Goal: Use online tool/utility: Utilize a website feature to perform a specific function

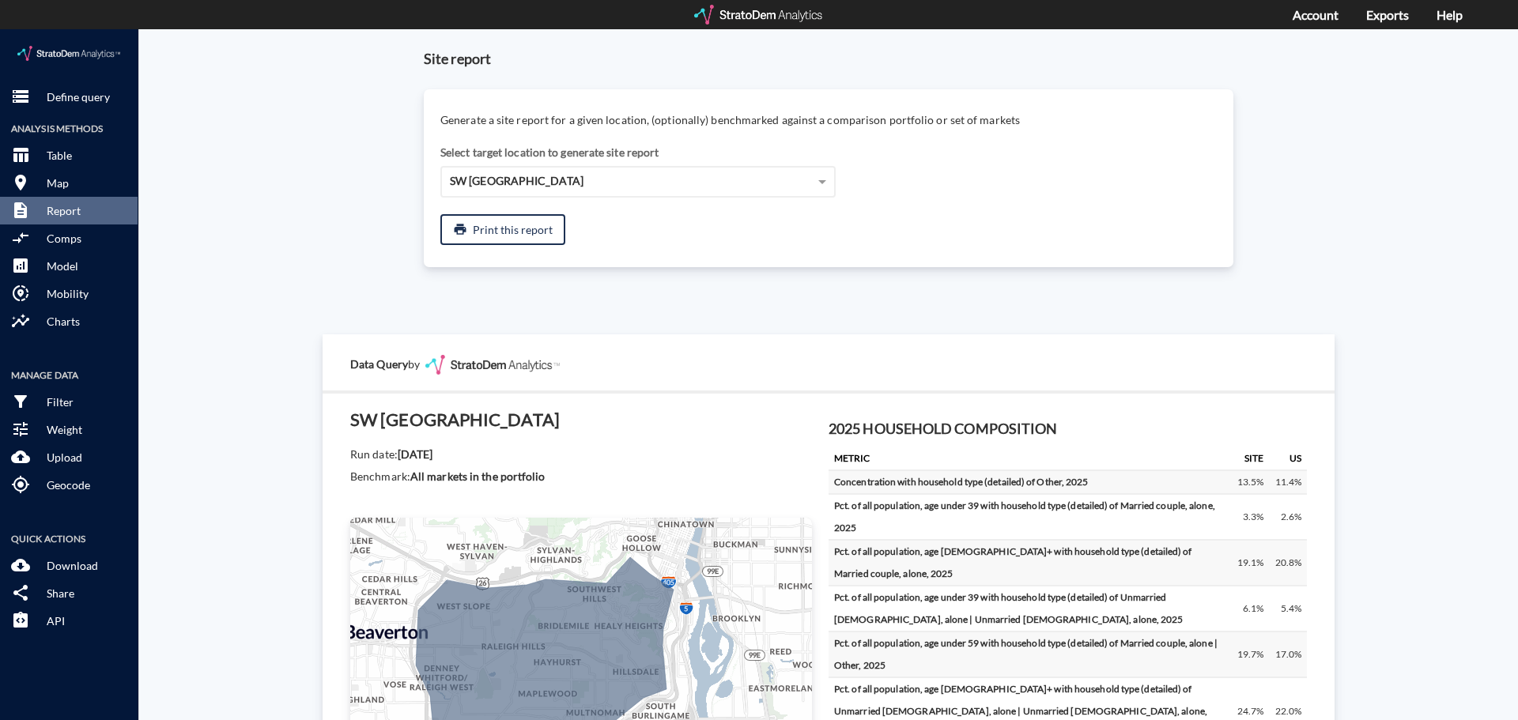
scroll to position [143, 0]
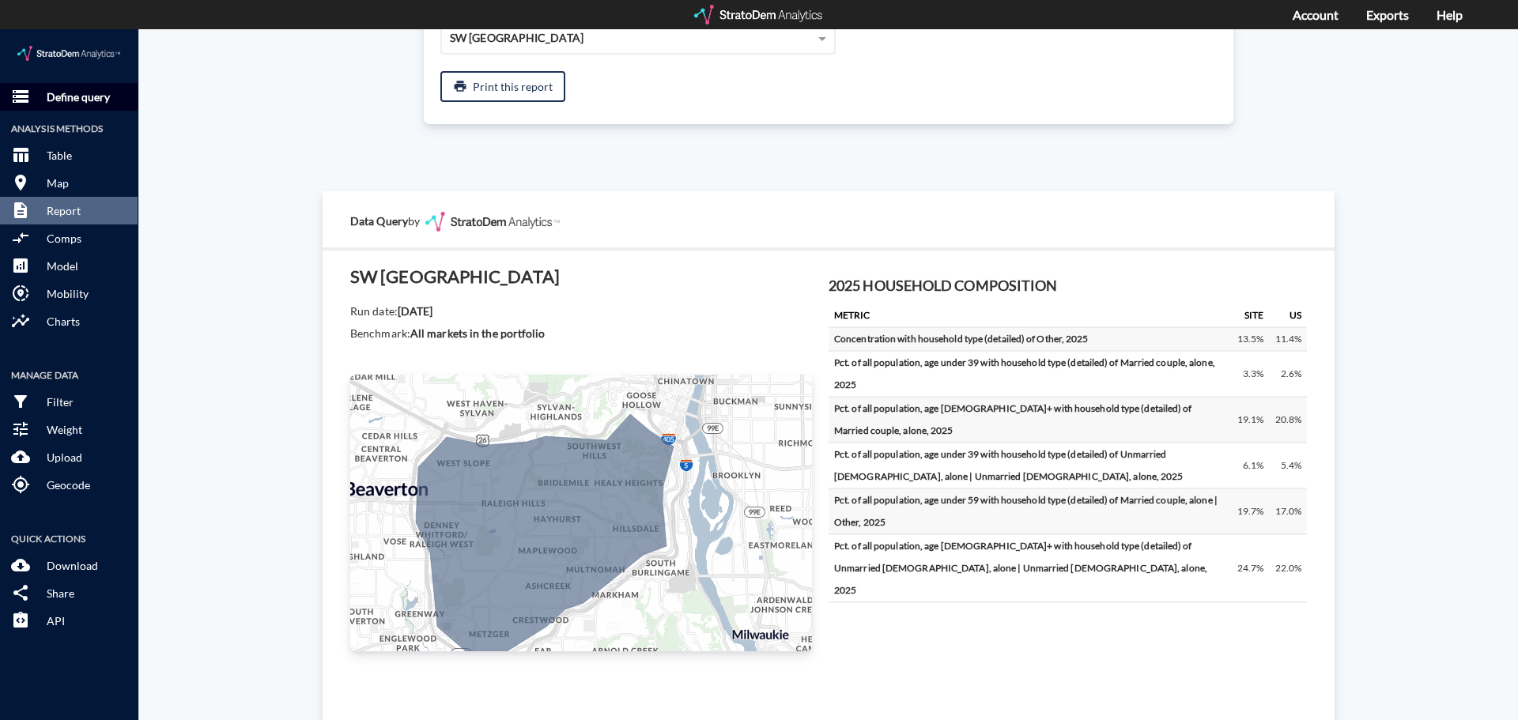
click p "Define query"
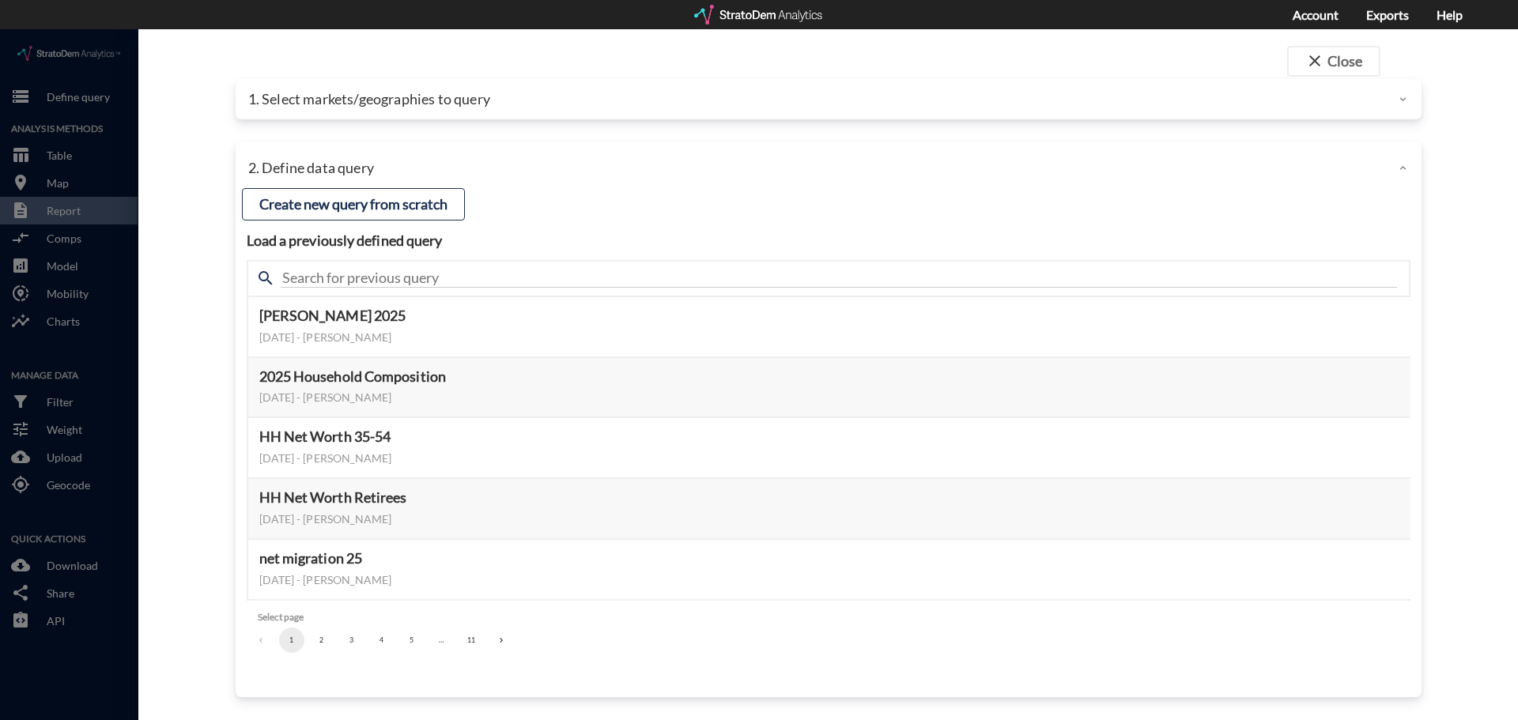
click p "1. Select markets/geographies to query"
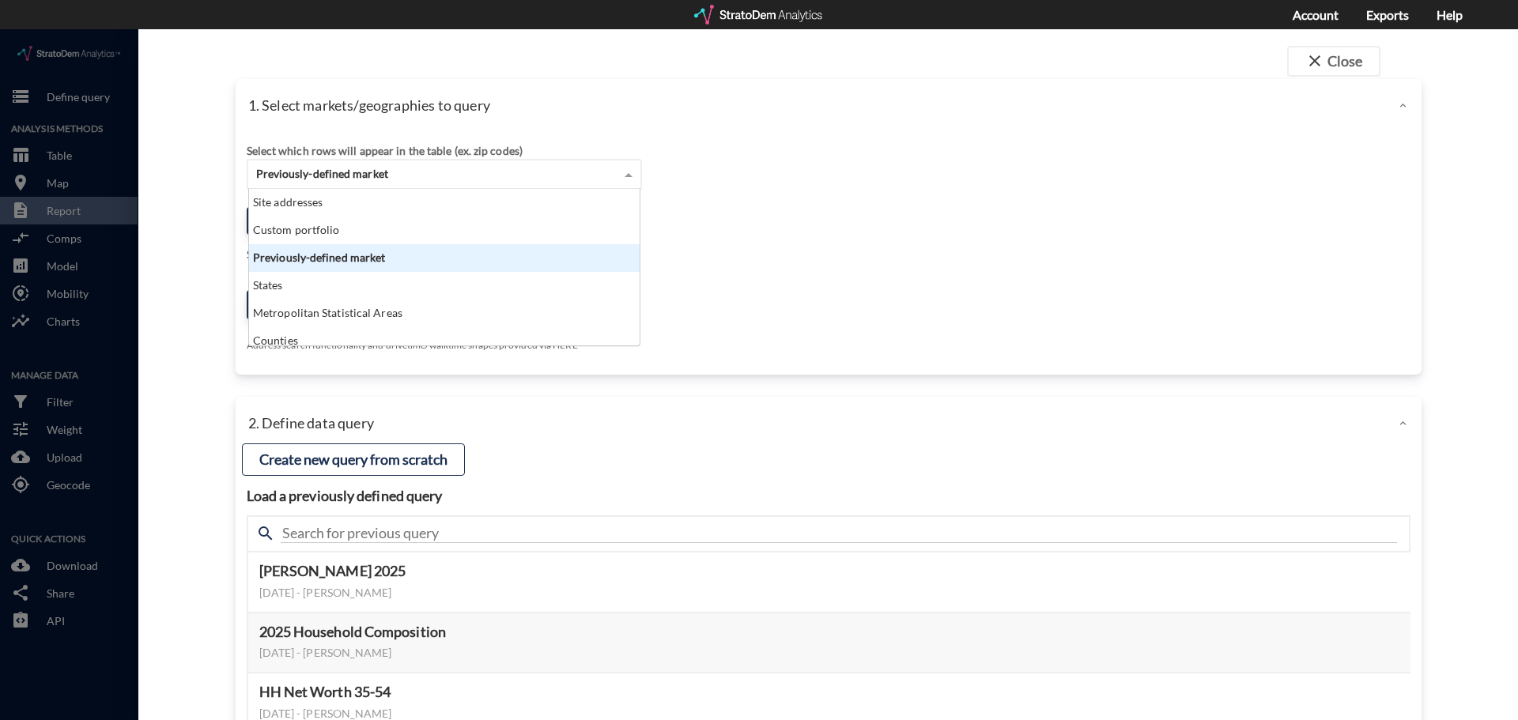
click span "Previously-defined market"
click div "Previously-defined market"
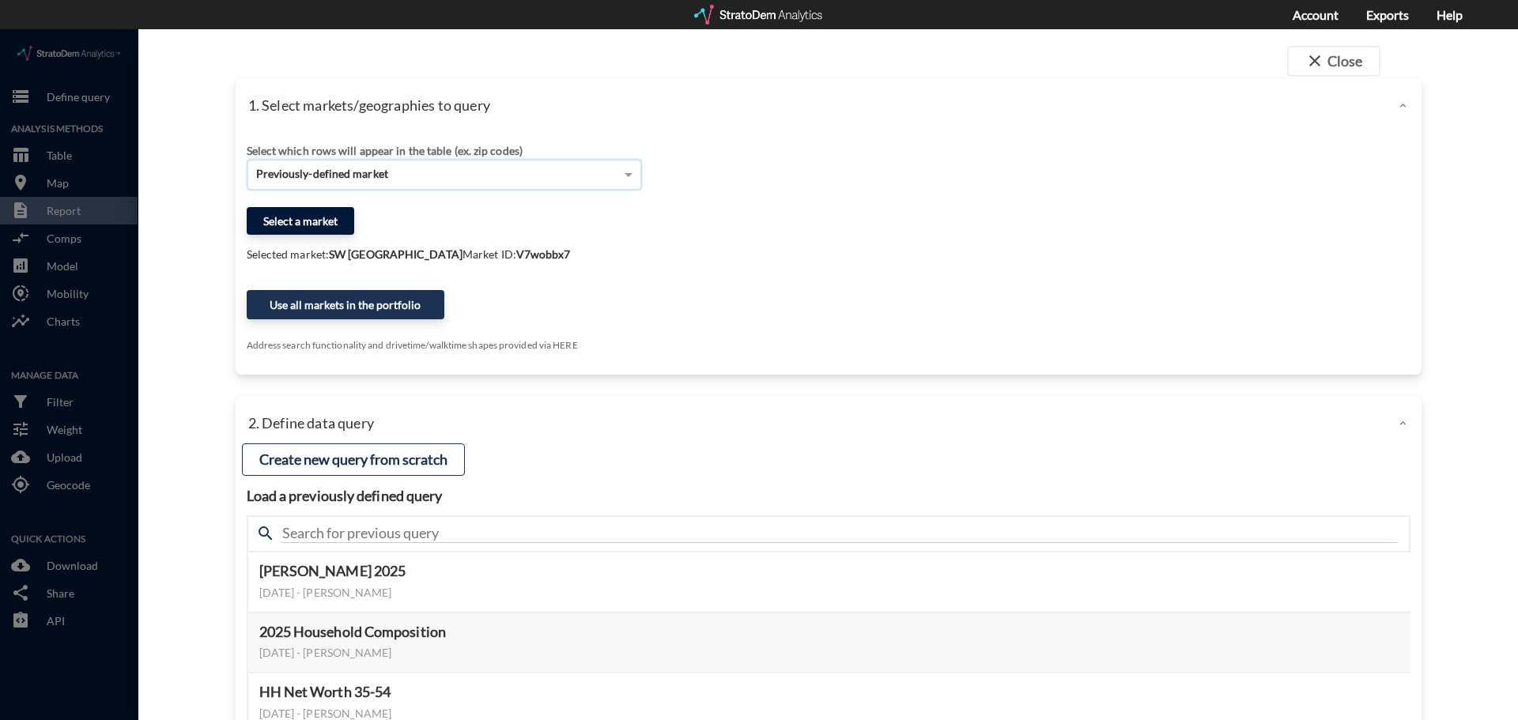
click button "Select a market"
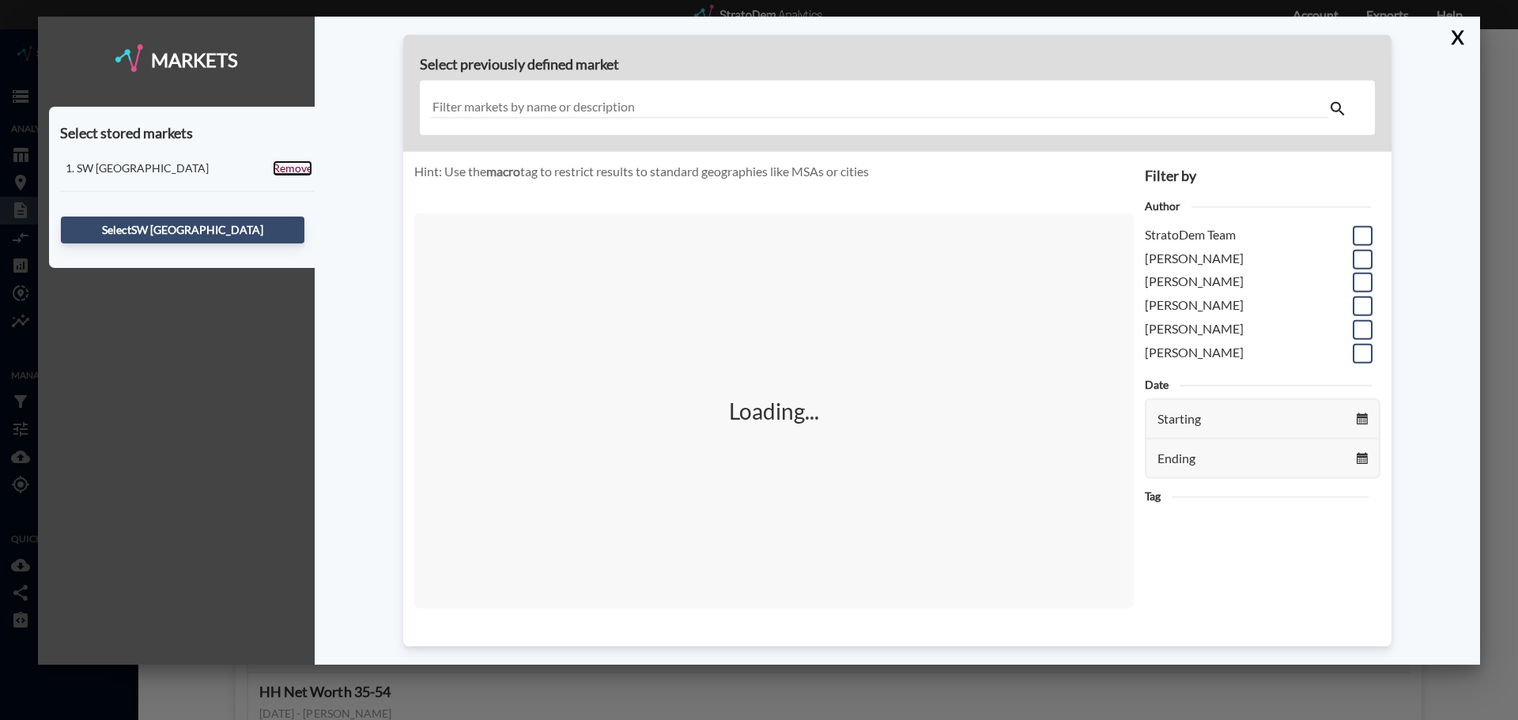
click at [296, 168] on link "Remove" at bounding box center [293, 168] width 40 height 16
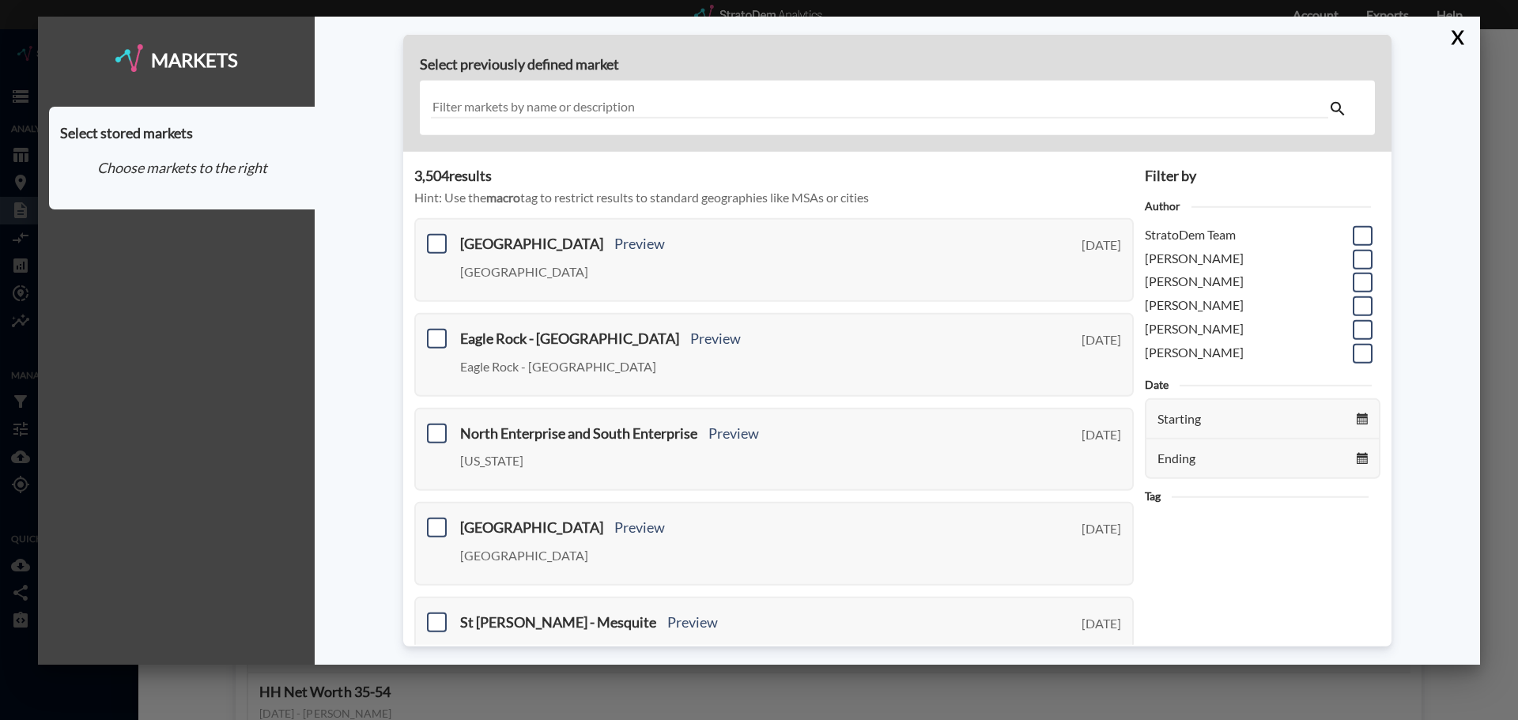
click at [498, 111] on input "text" at bounding box center [879, 107] width 897 height 21
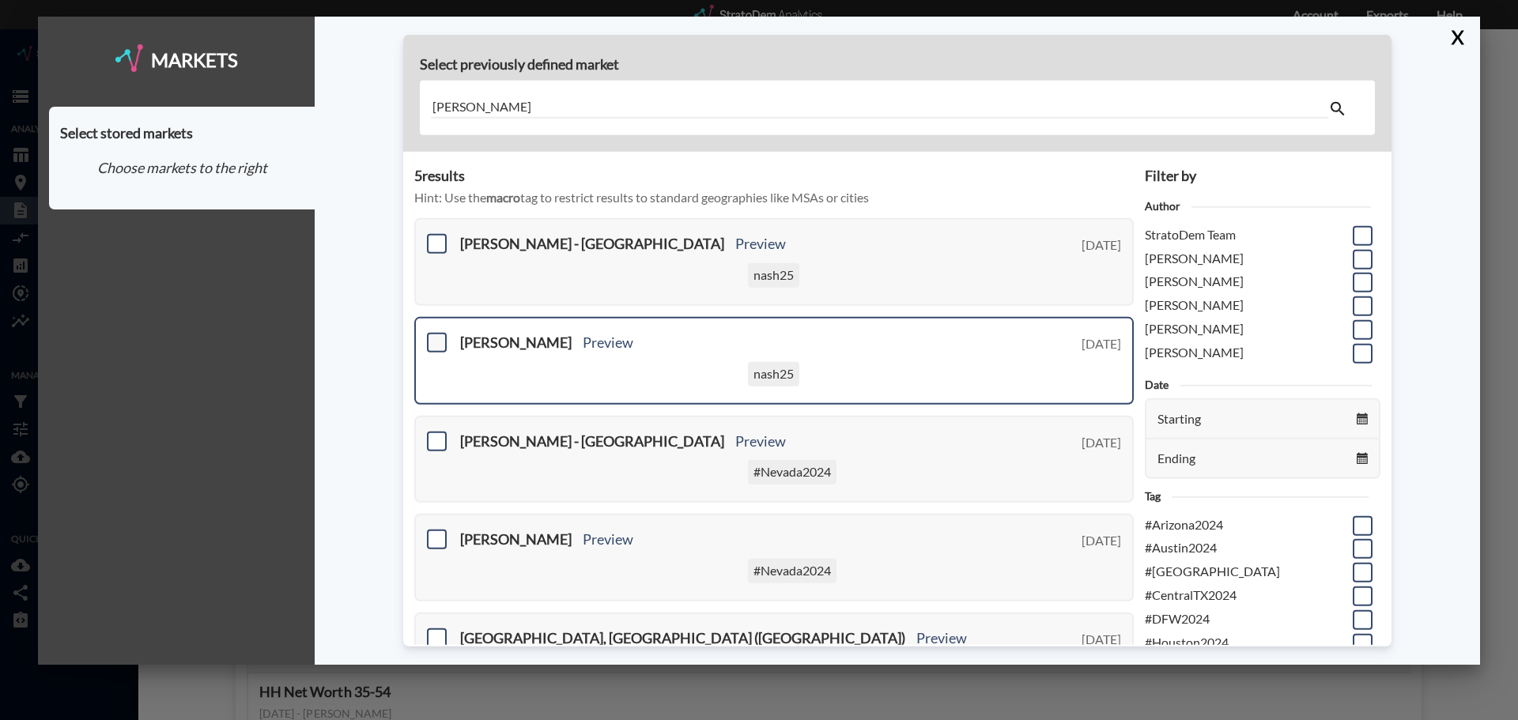
type input "[PERSON_NAME]"
click at [438, 342] on span at bounding box center [437, 343] width 20 height 20
click at [435, 336] on input "checkbox" at bounding box center [435, 336] width 0 height 0
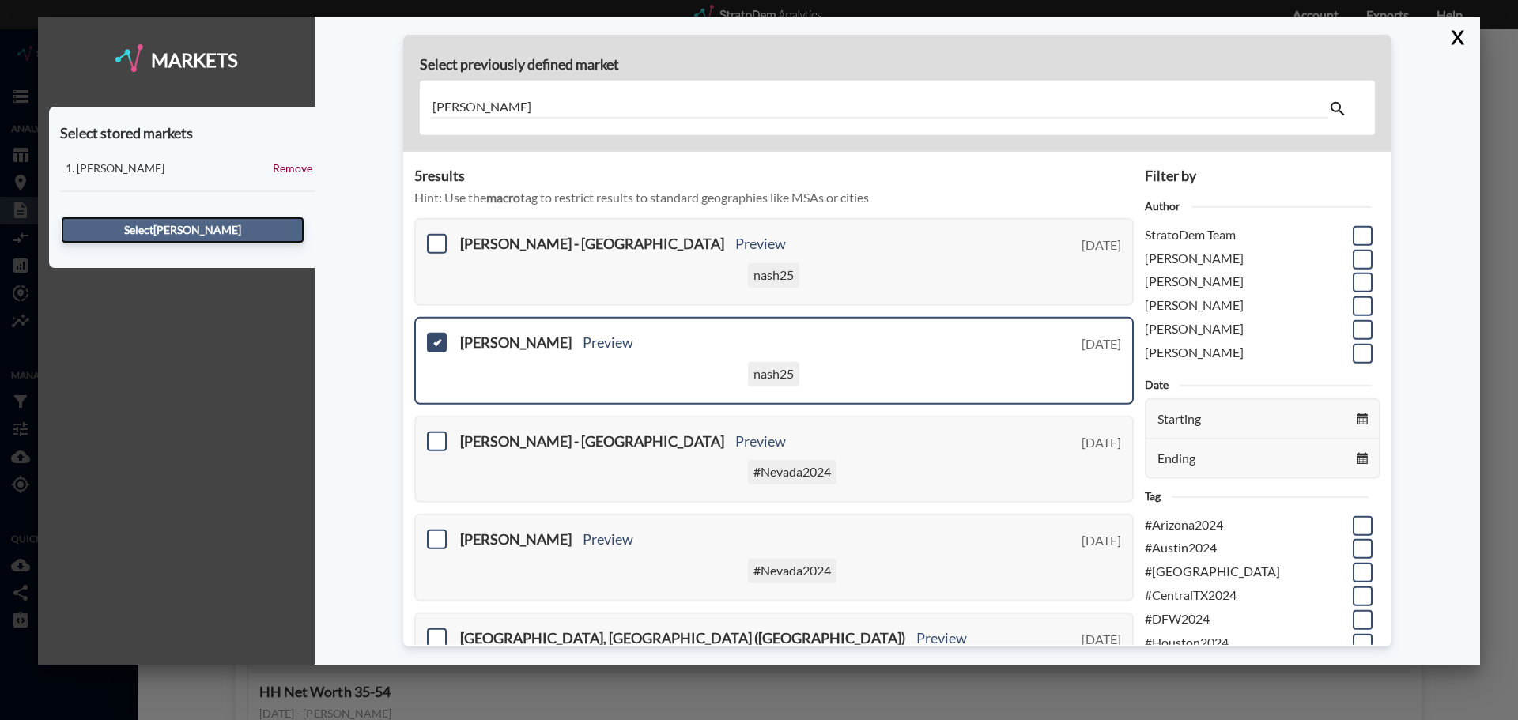
click at [185, 232] on button "Select [PERSON_NAME]" at bounding box center [182, 230] width 243 height 27
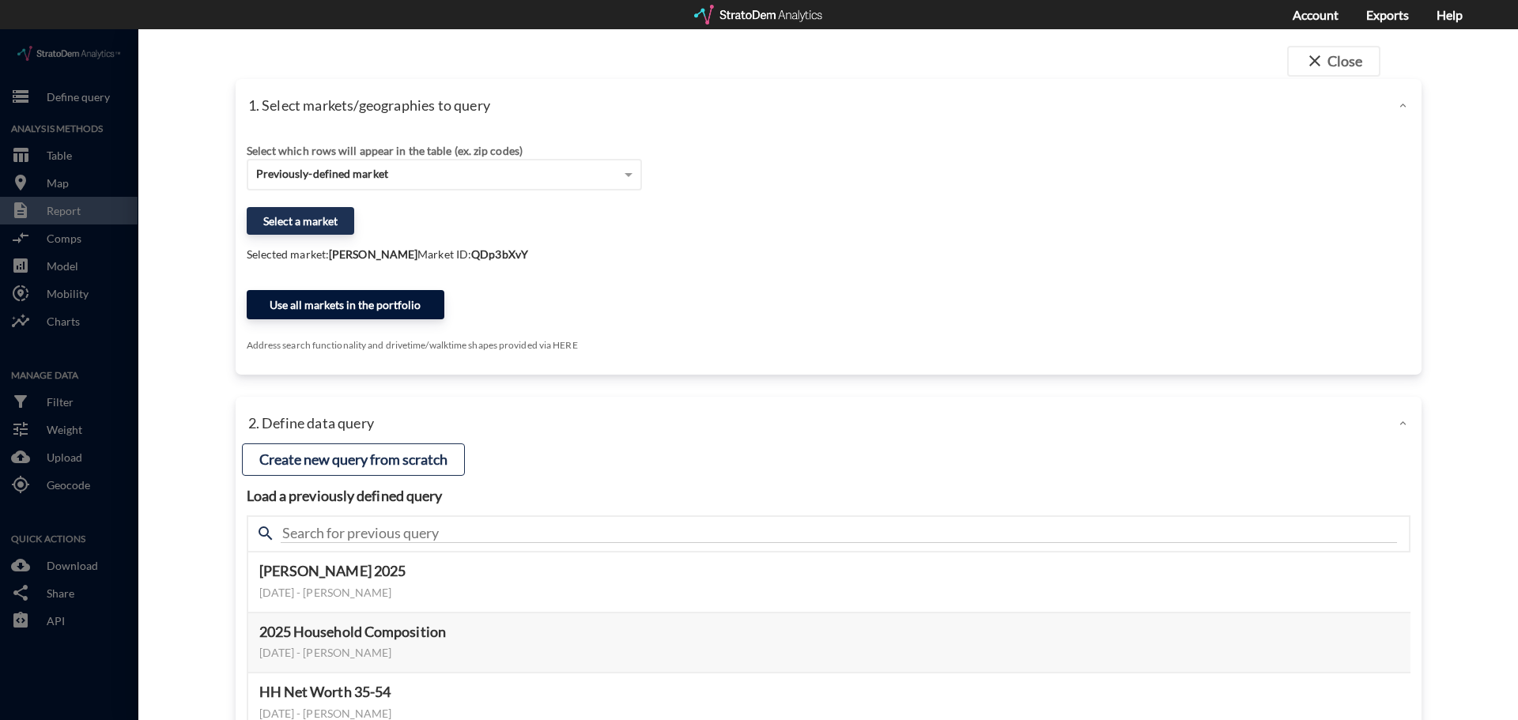
click button "Use all markets in the portfolio"
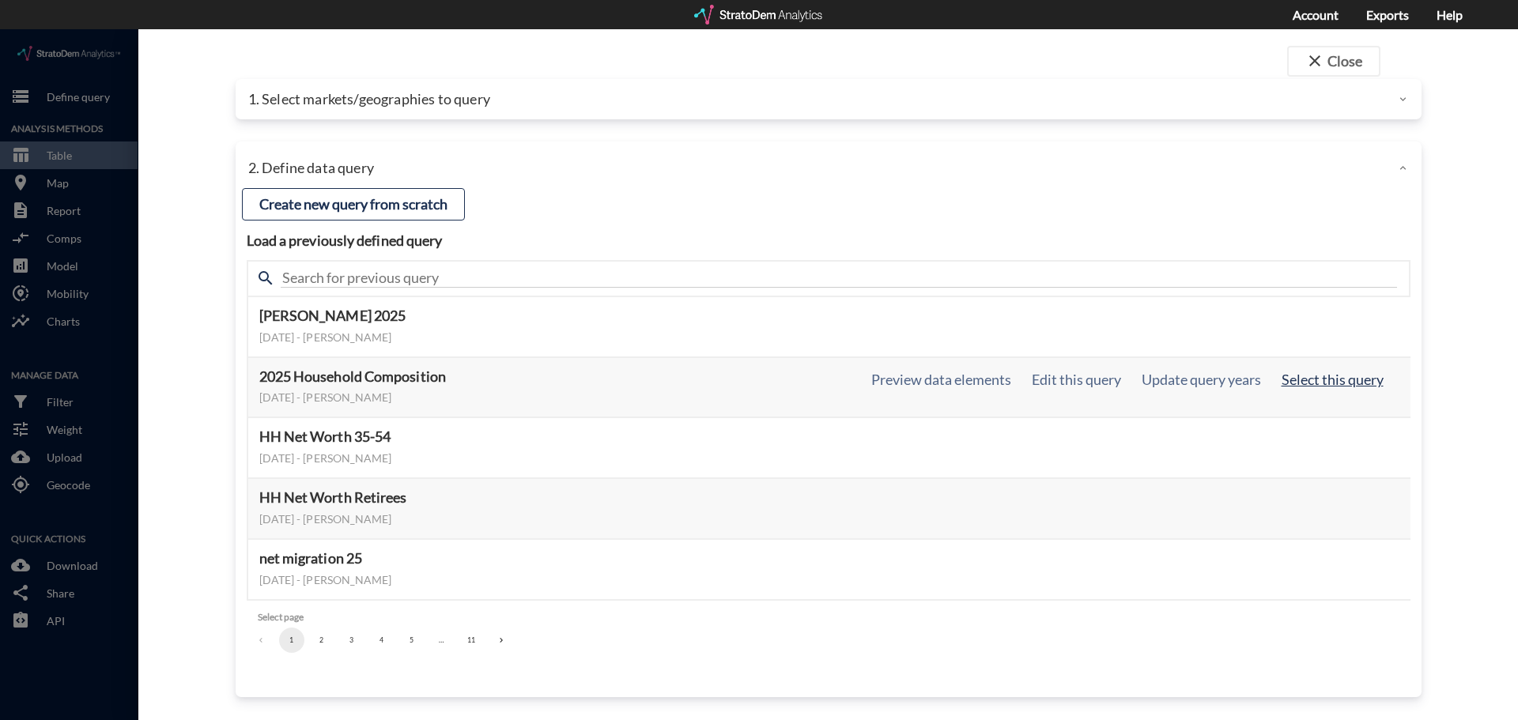
click button "Select this query"
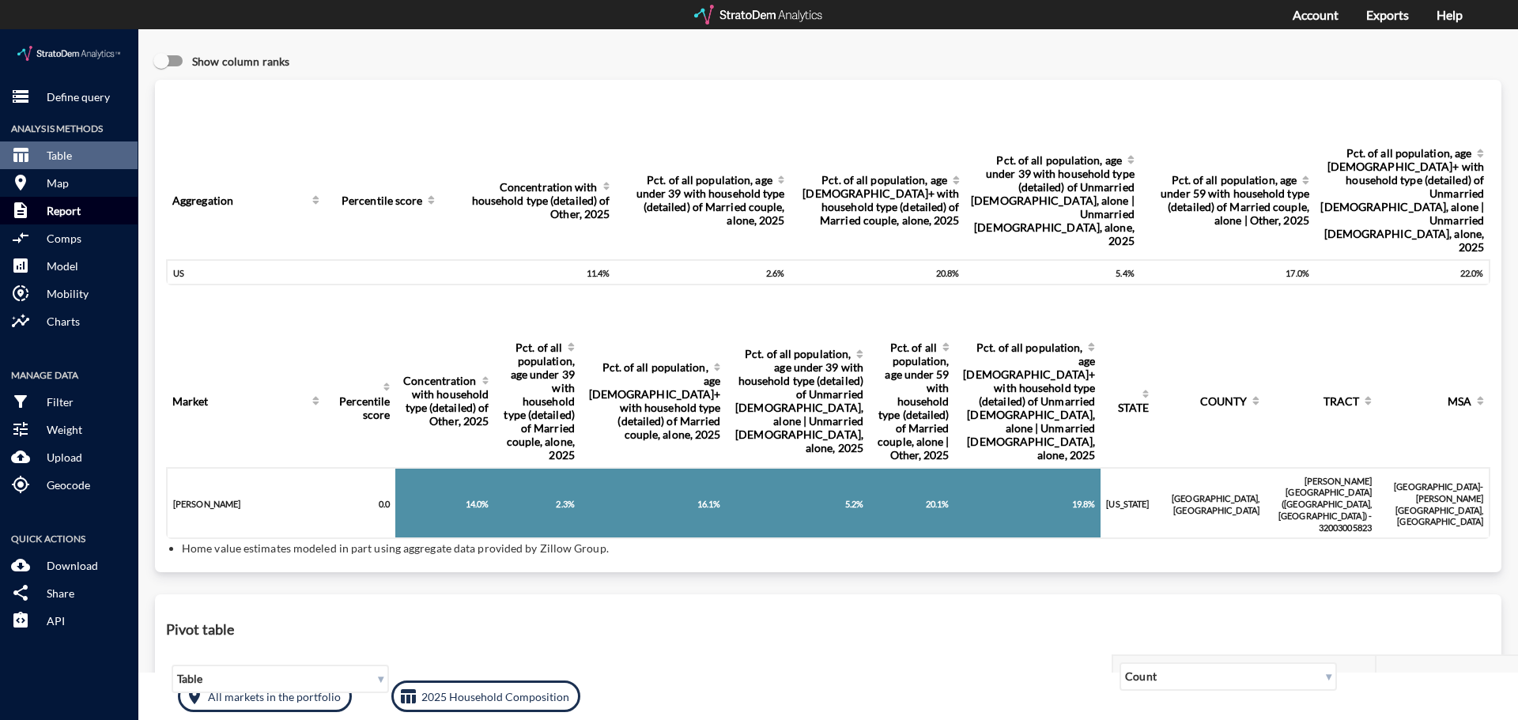
click p "Report"
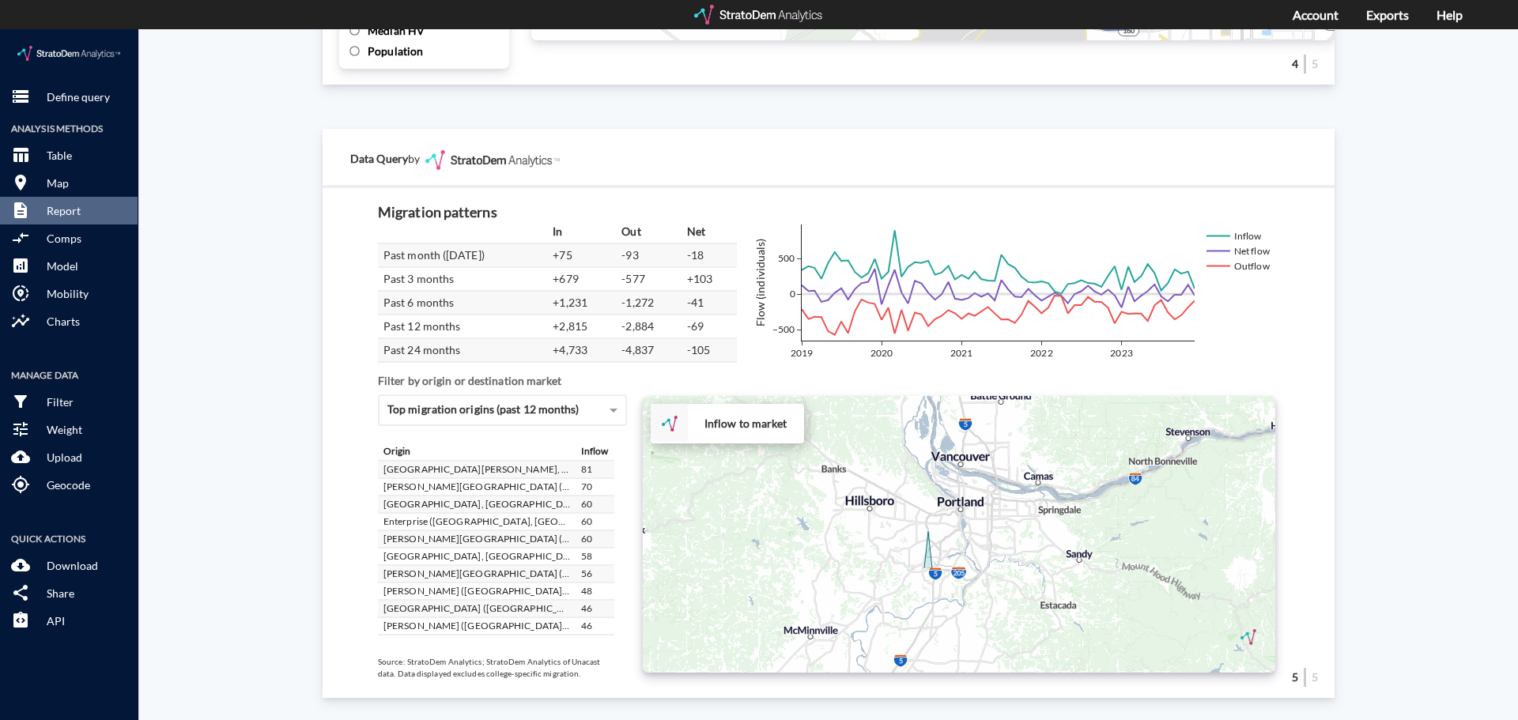
scroll to position [395, 0]
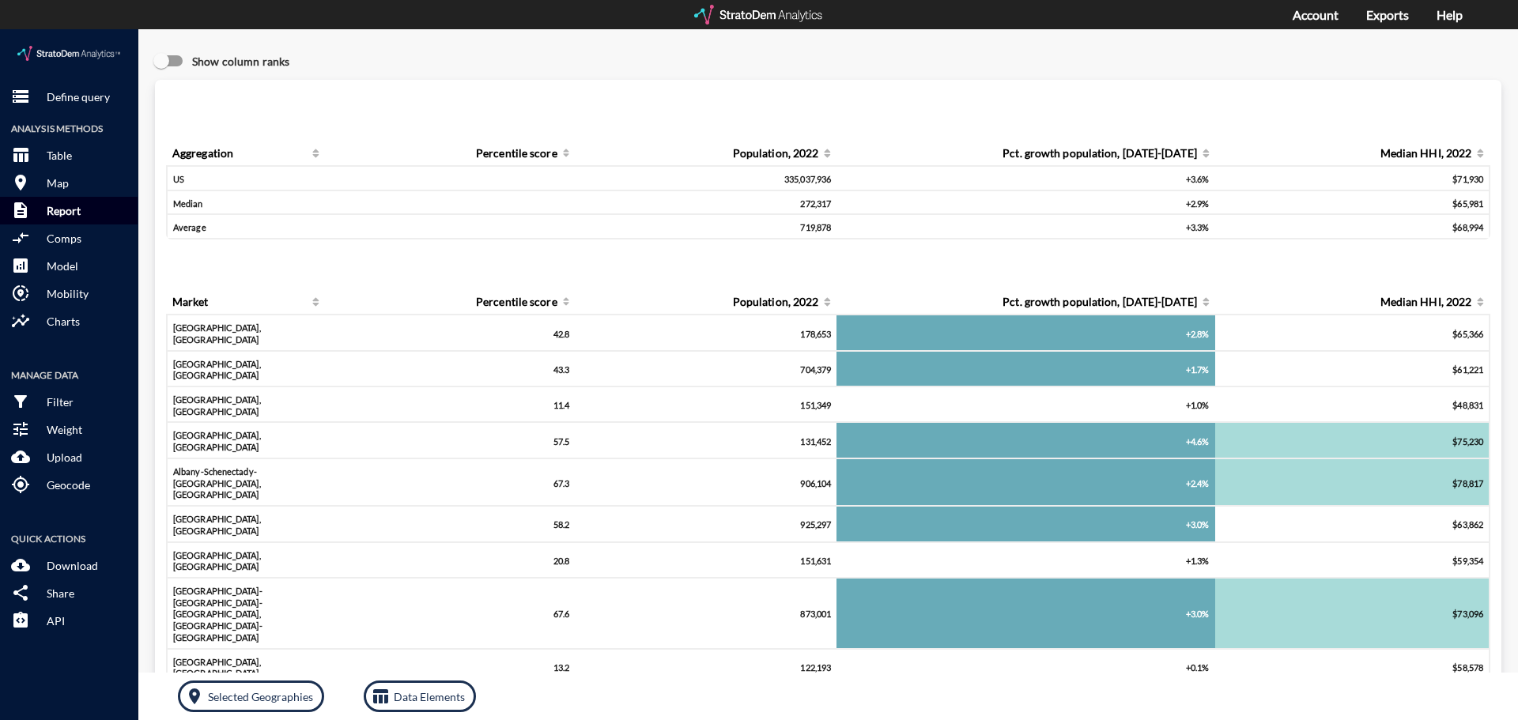
click p "Report"
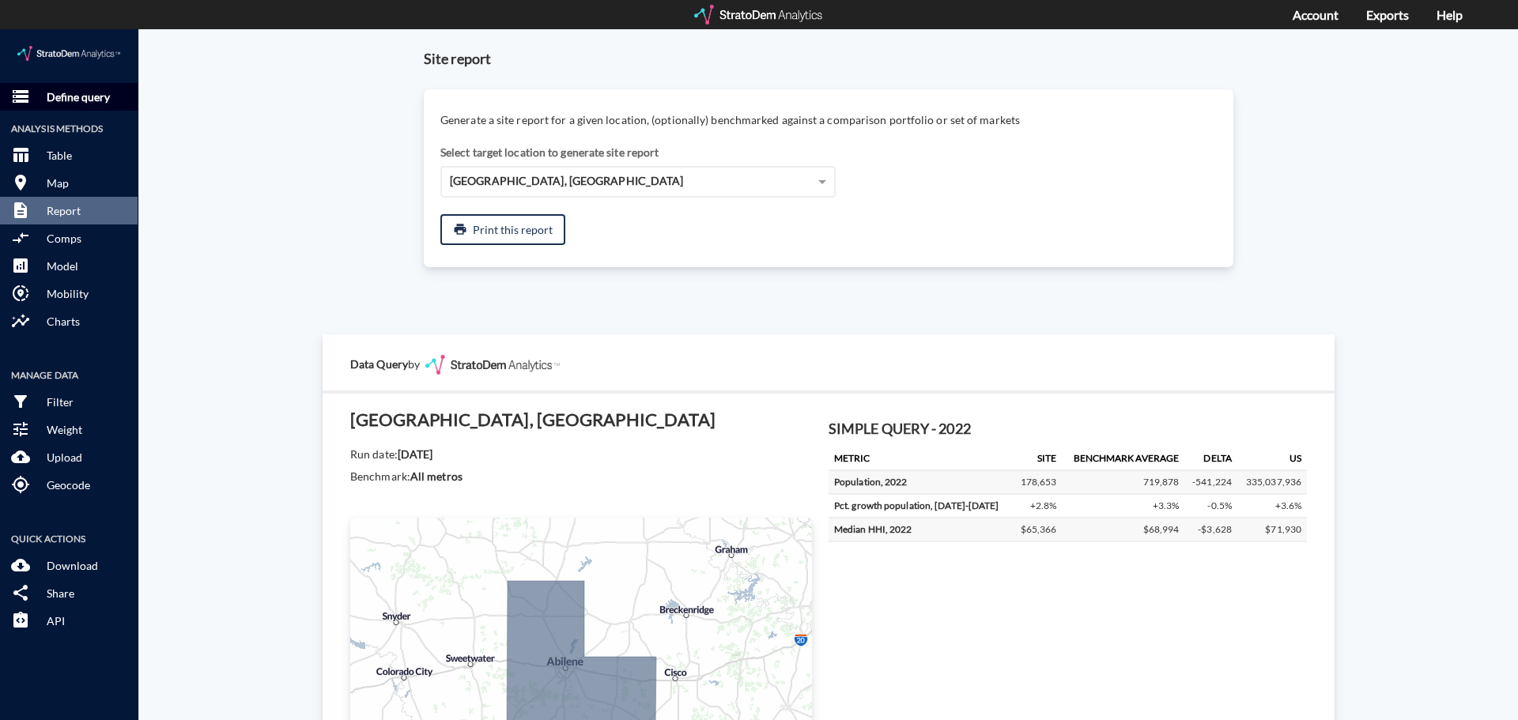
click p "Define query"
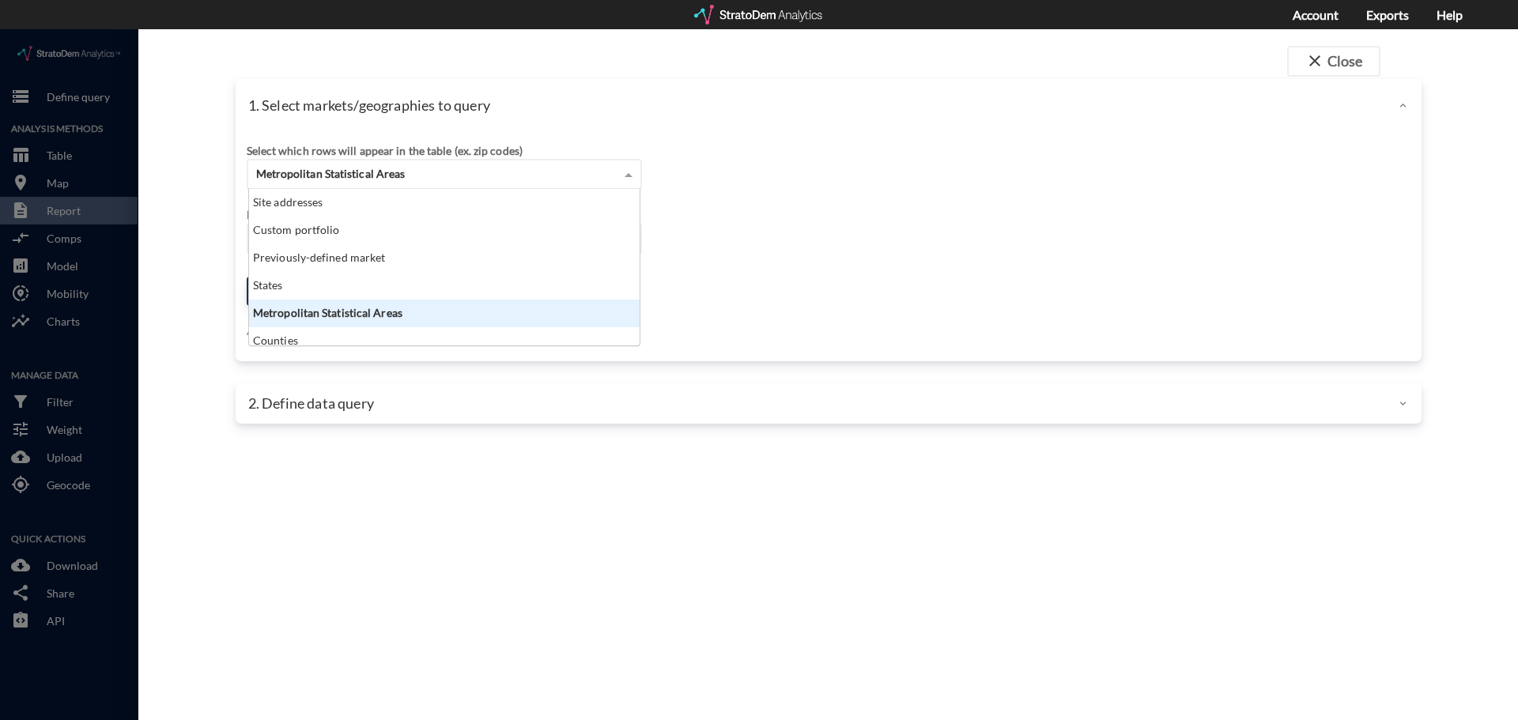
click span "Metropolitan Statistical Areas"
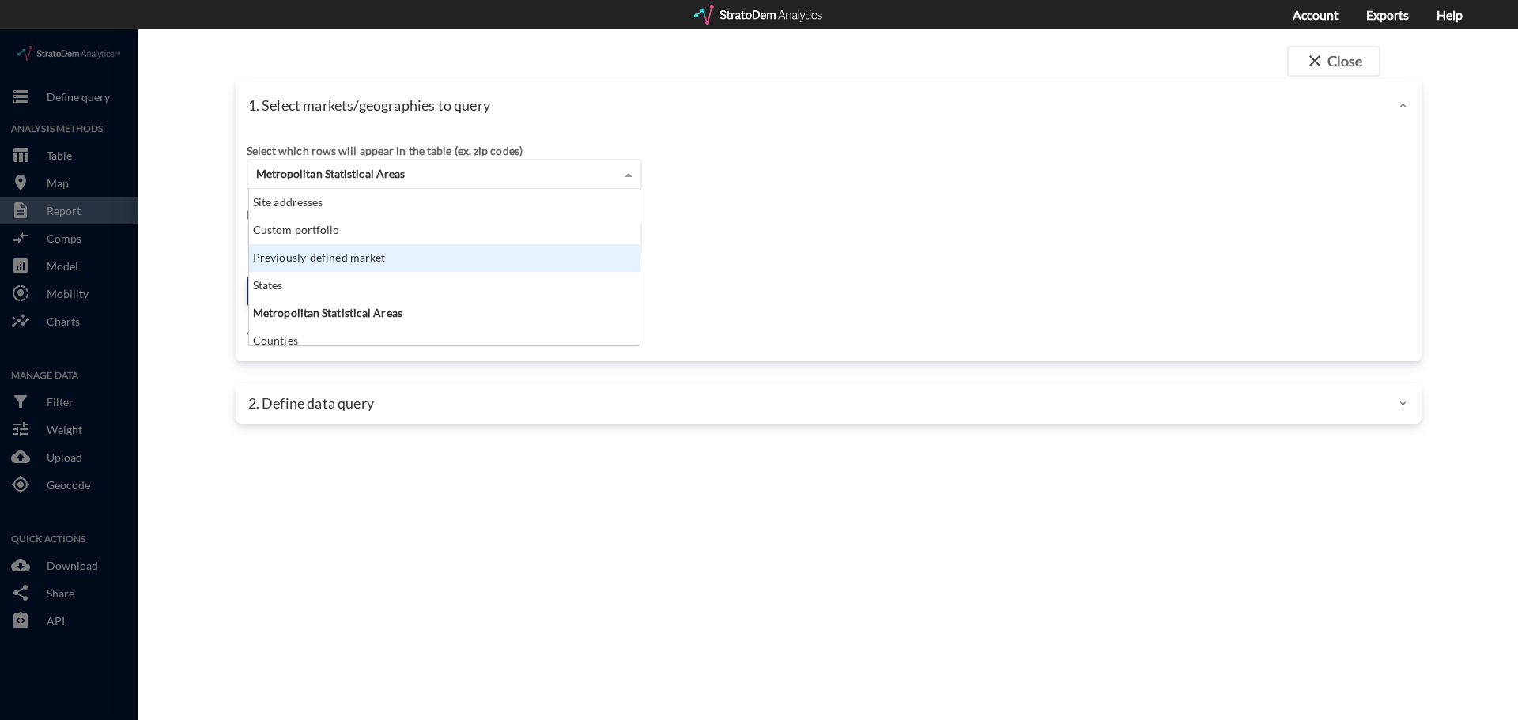
click div "Previously-defined market"
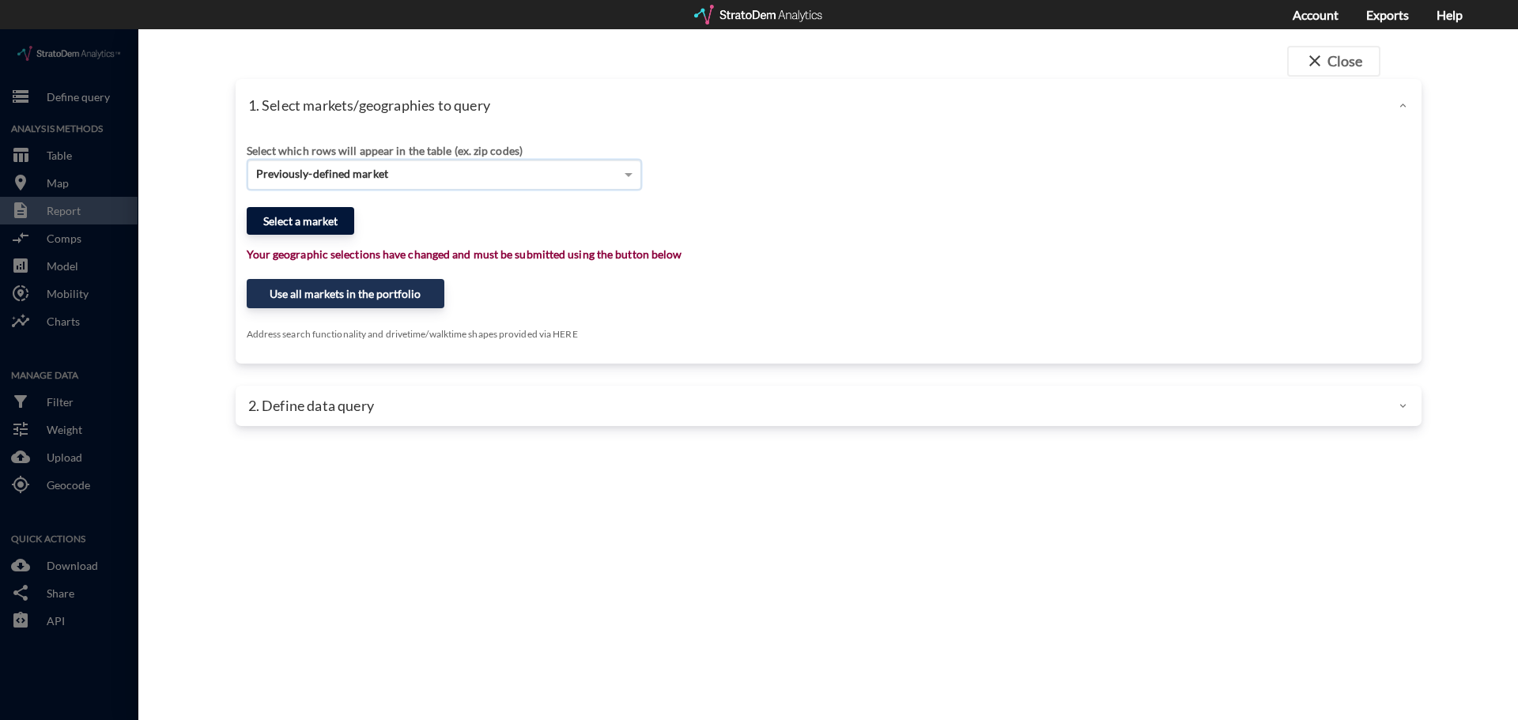
click button "Select a market"
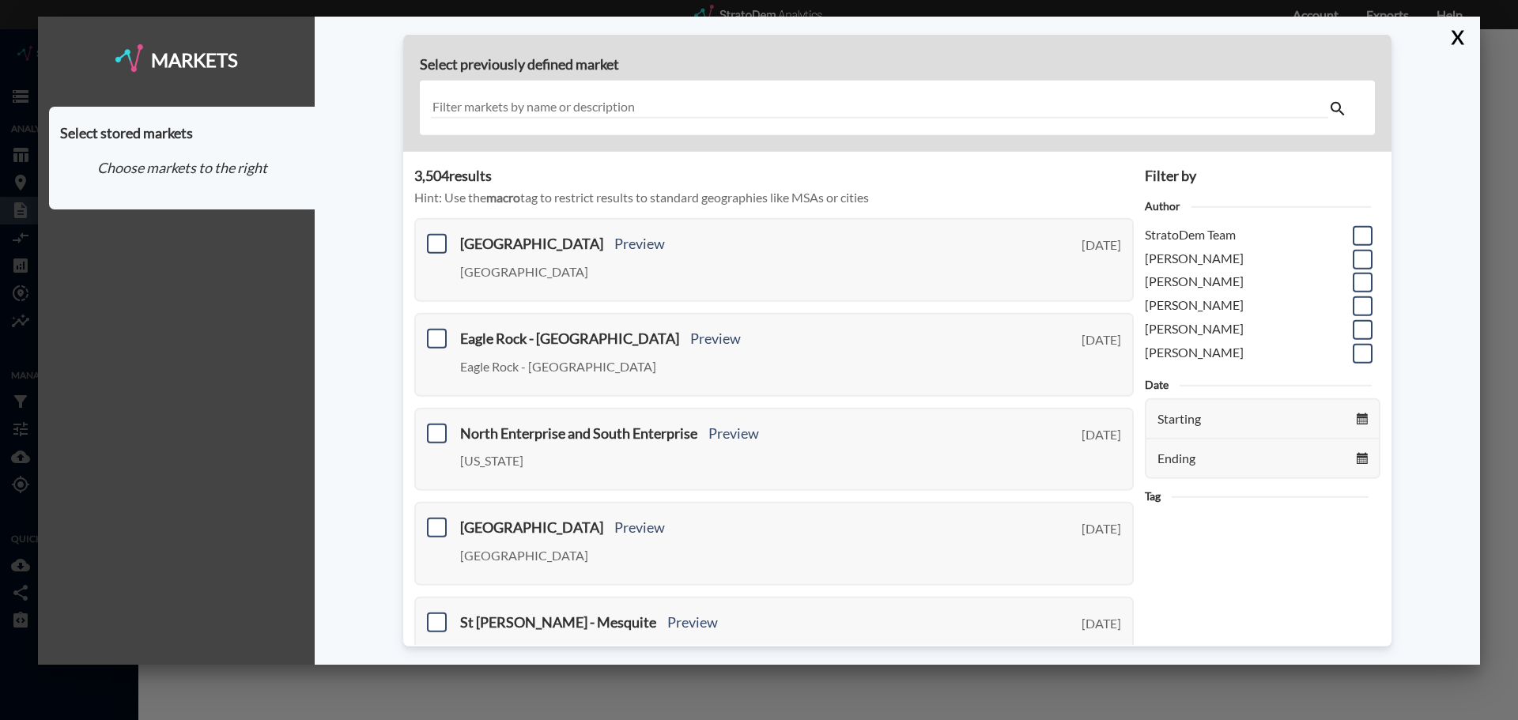
click at [693, 108] on input "text" at bounding box center [879, 107] width 897 height 21
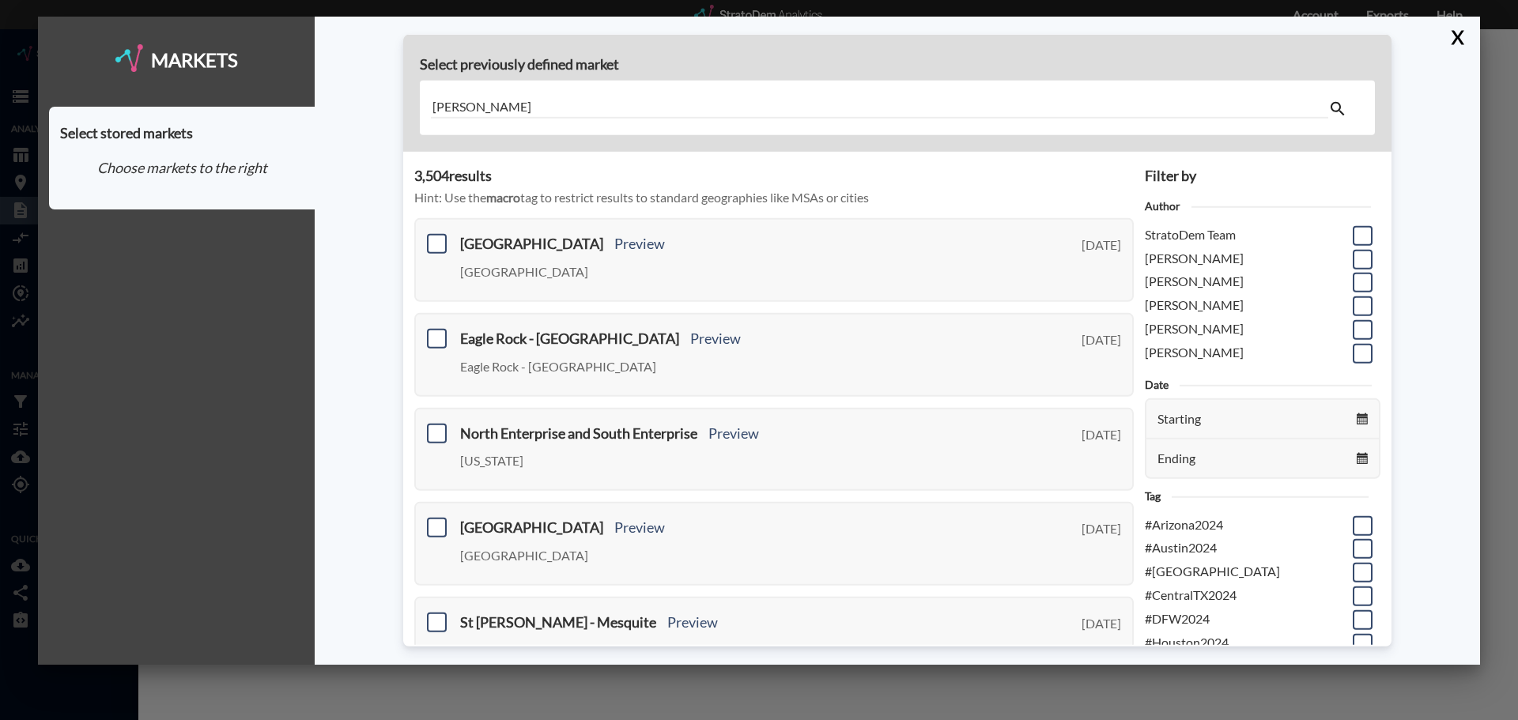
type input "[PERSON_NAME]"
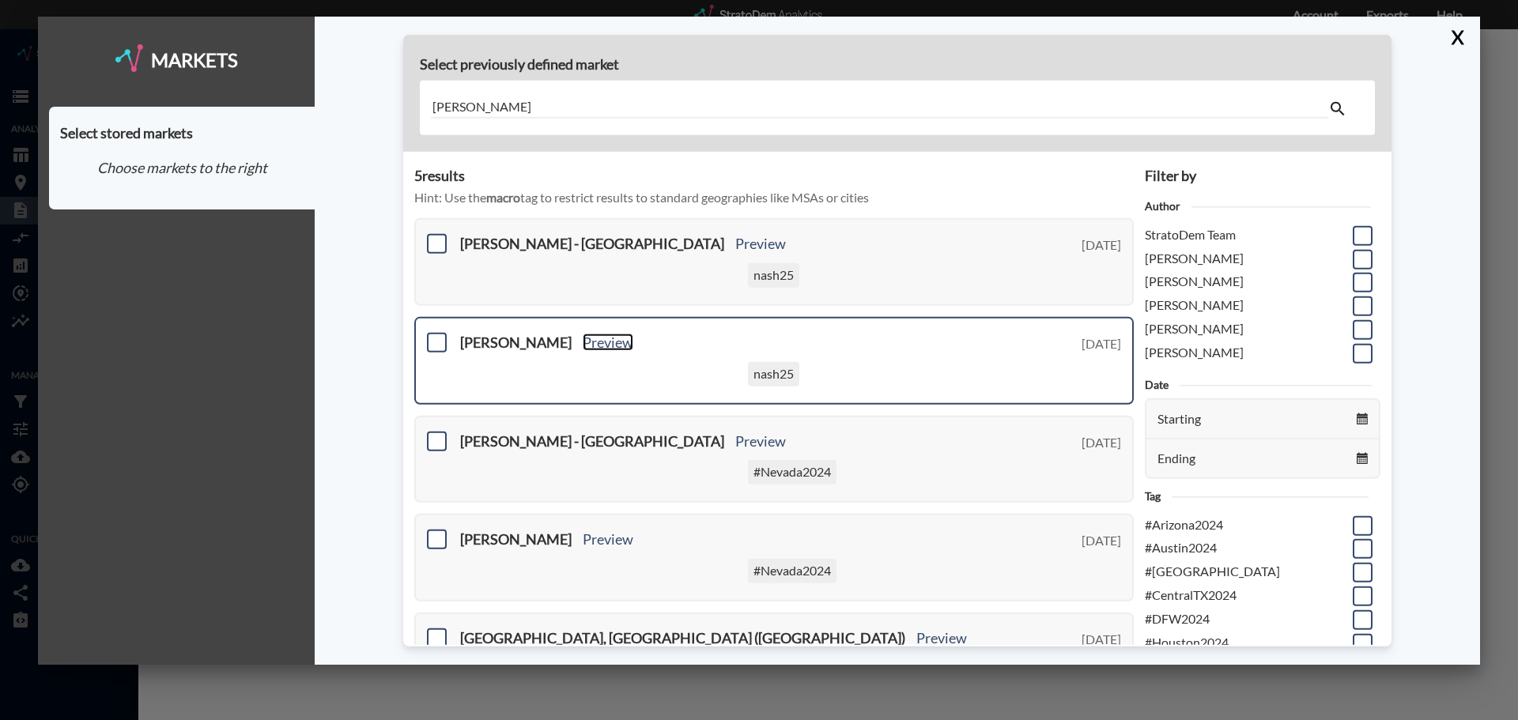
click at [583, 337] on link "Preview" at bounding box center [608, 342] width 51 height 17
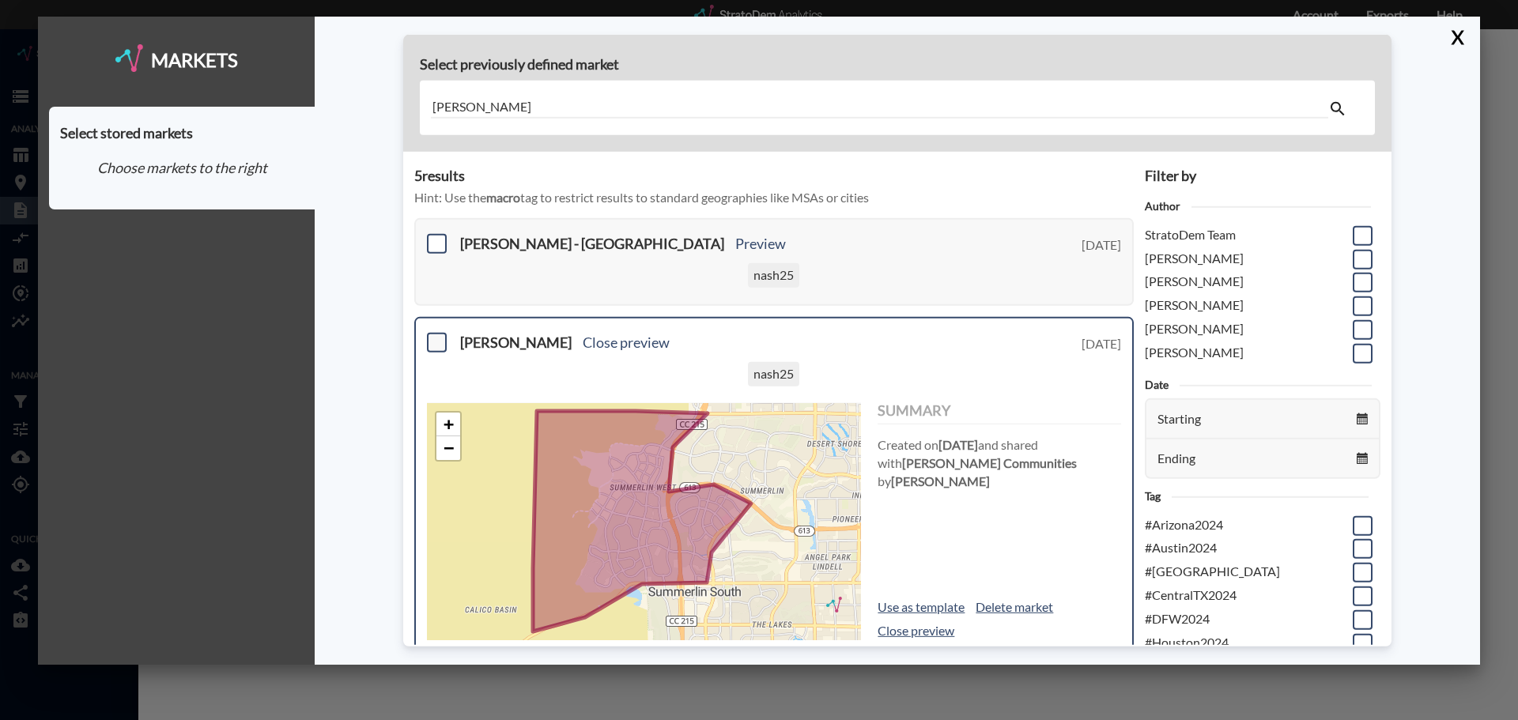
click at [432, 342] on span at bounding box center [437, 343] width 20 height 20
click at [435, 336] on input "checkbox" at bounding box center [435, 336] width 0 height 0
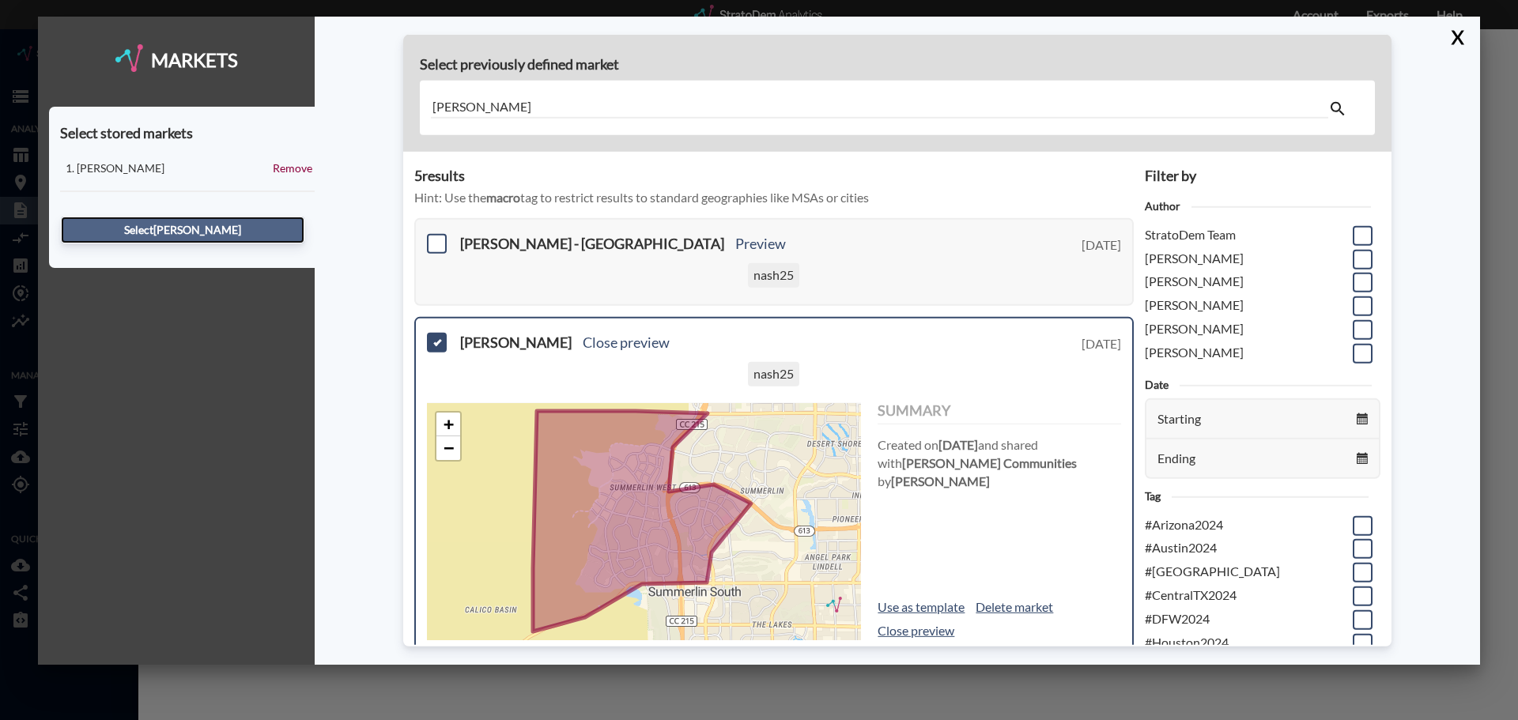
click at [176, 226] on button "Select [PERSON_NAME]" at bounding box center [182, 230] width 243 height 27
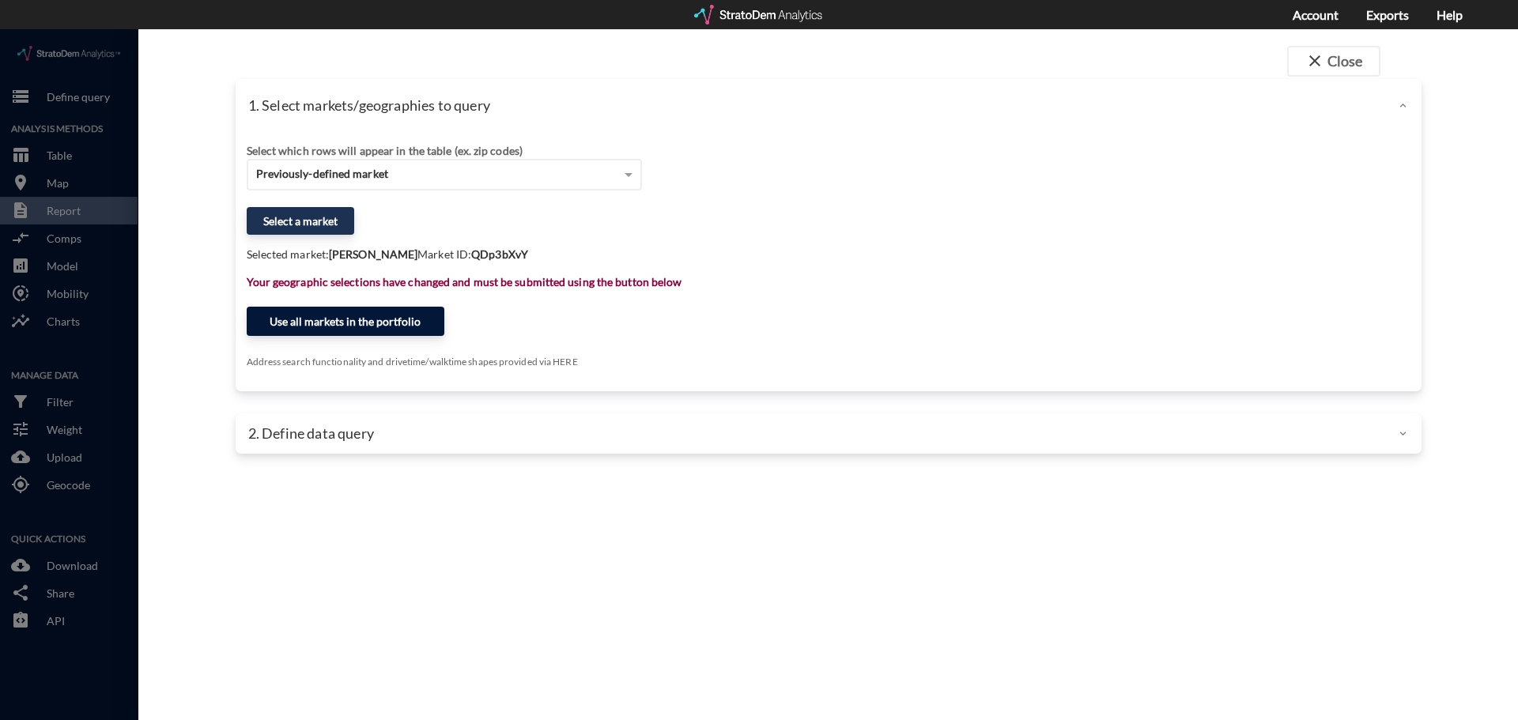
click button "Use all markets in the portfolio"
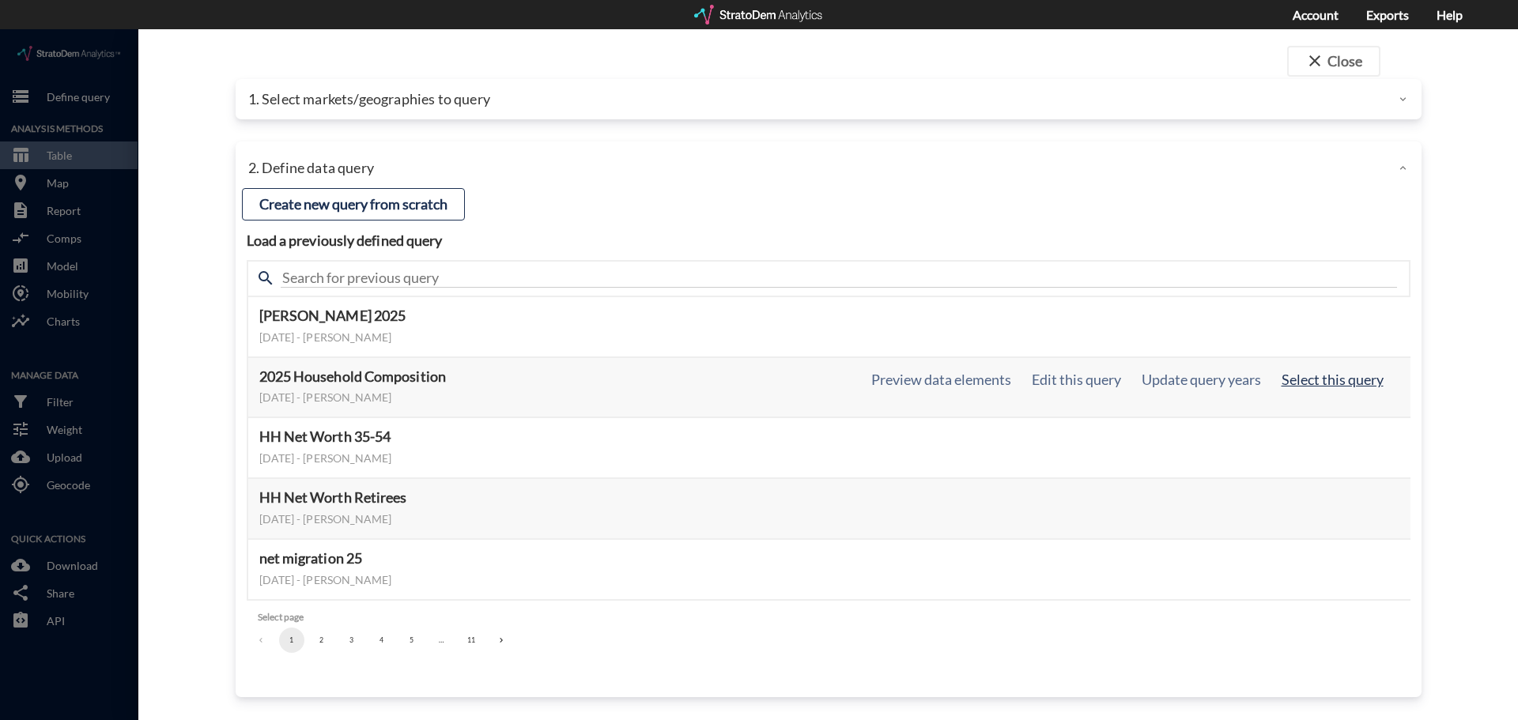
click button "Select this query"
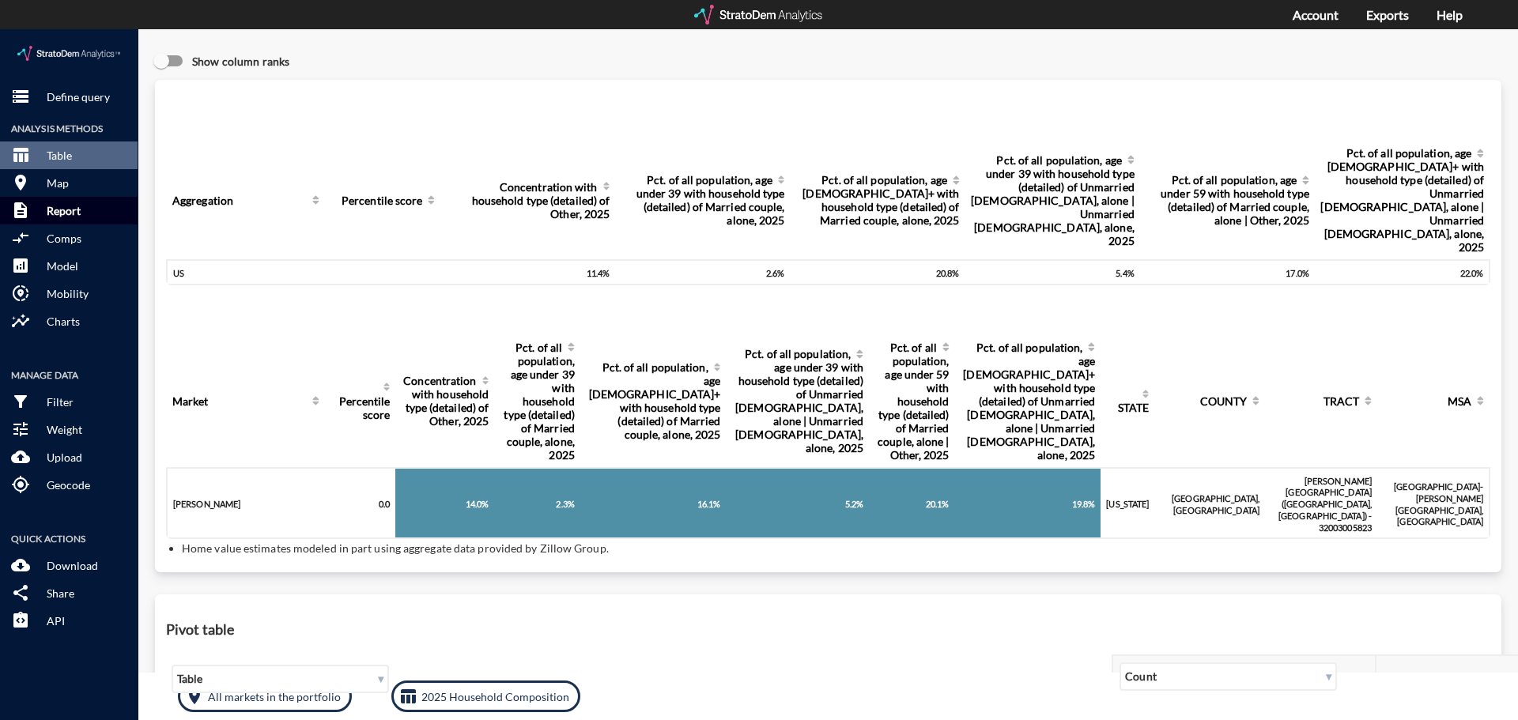
click p "Report"
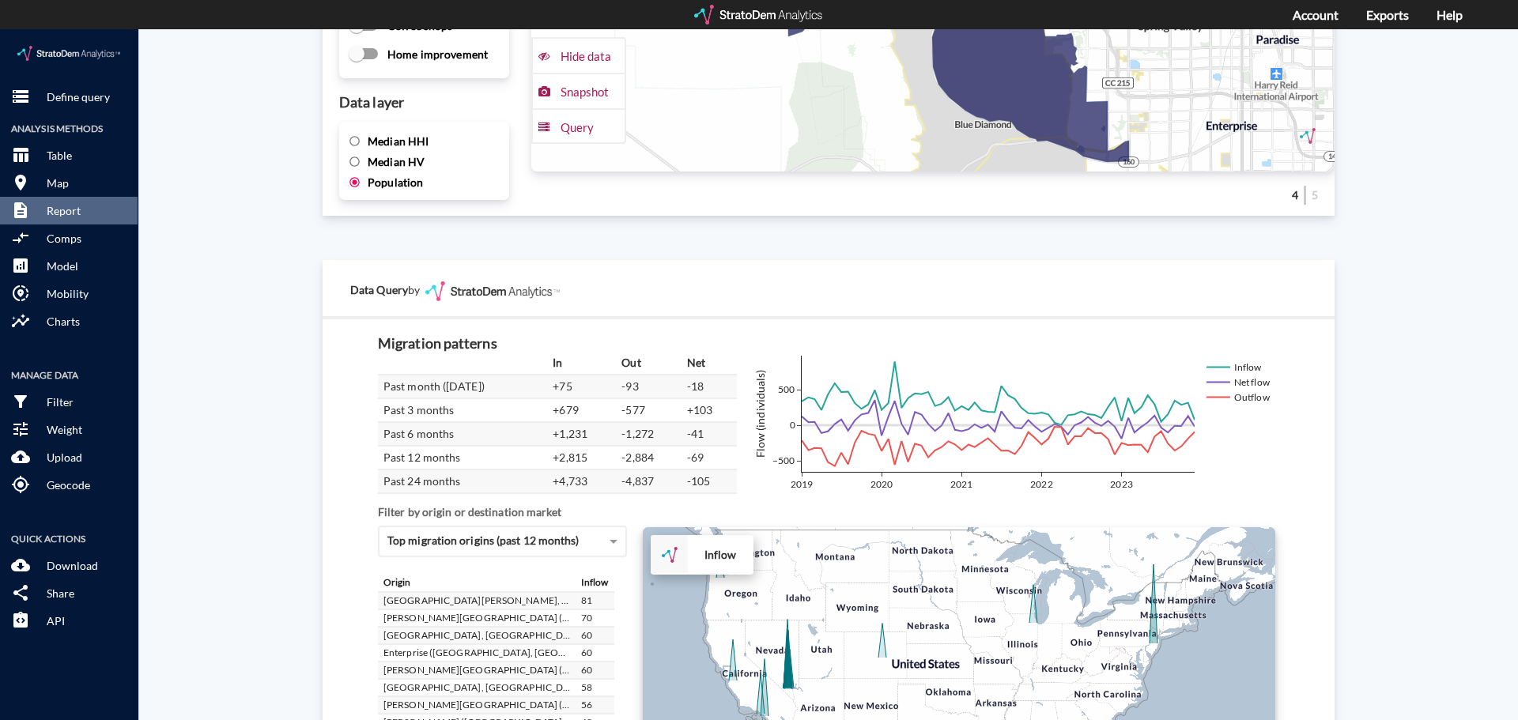
scroll to position [2673, 0]
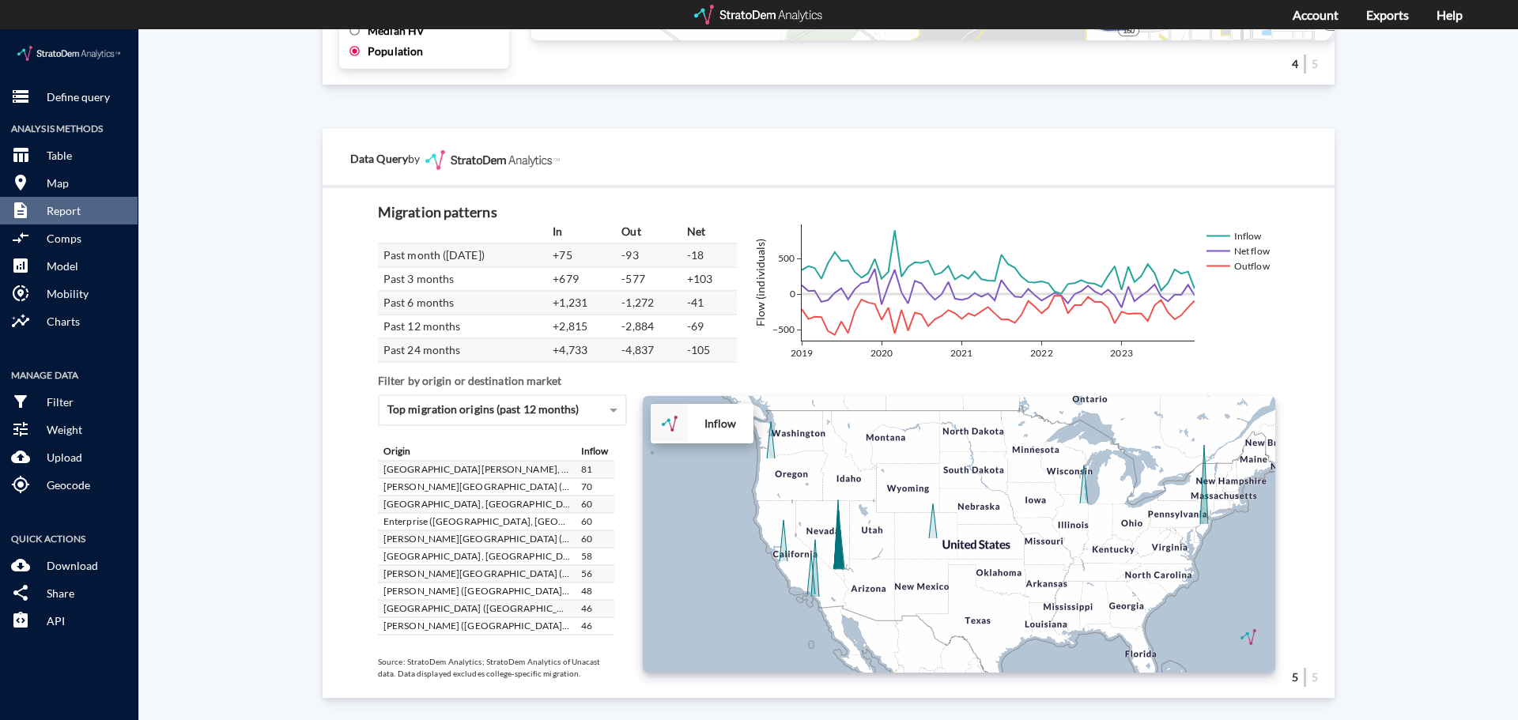
drag, startPoint x: 776, startPoint y: 425, endPoint x: 829, endPoint y: 438, distance: 55.4
click div "+ − Inflow CUSTOMIZE DATA Draw a polygon Draw a rectangle Draw a marker Edit la…"
click div "Site report Generate a site report for a given location, (optionally) benchmark…"
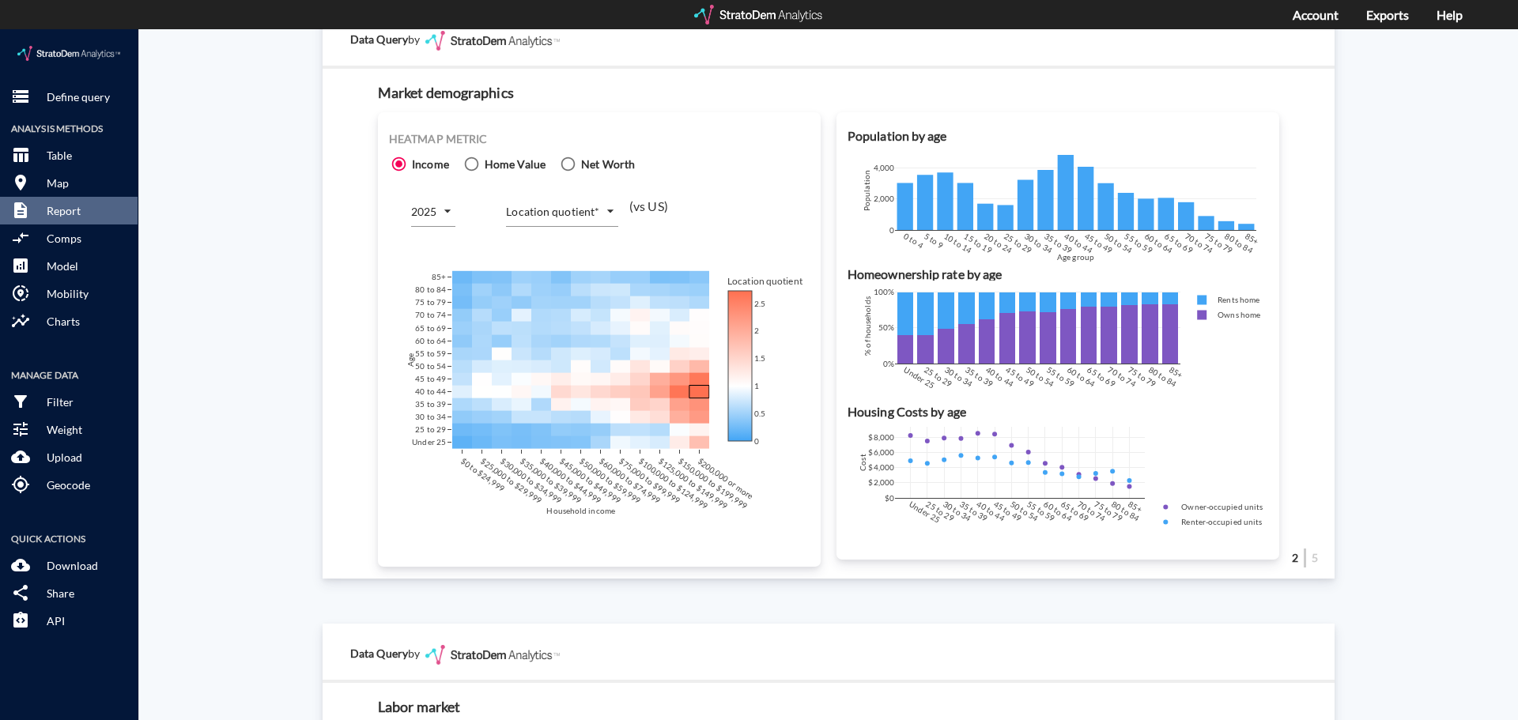
scroll to position [949, 0]
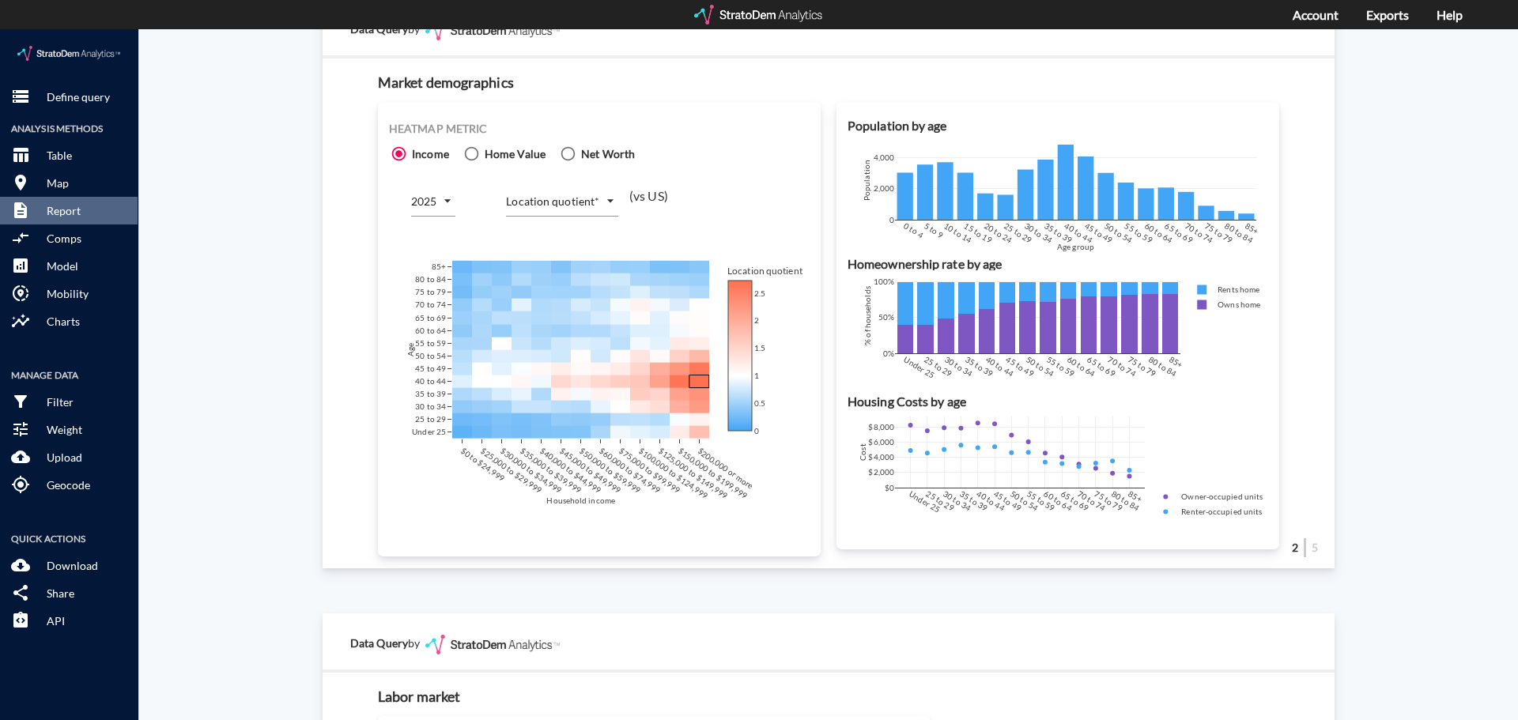
click body "/vantagepoint/us/-1 storage Define query Analysis Methods table_chart Table roo…"
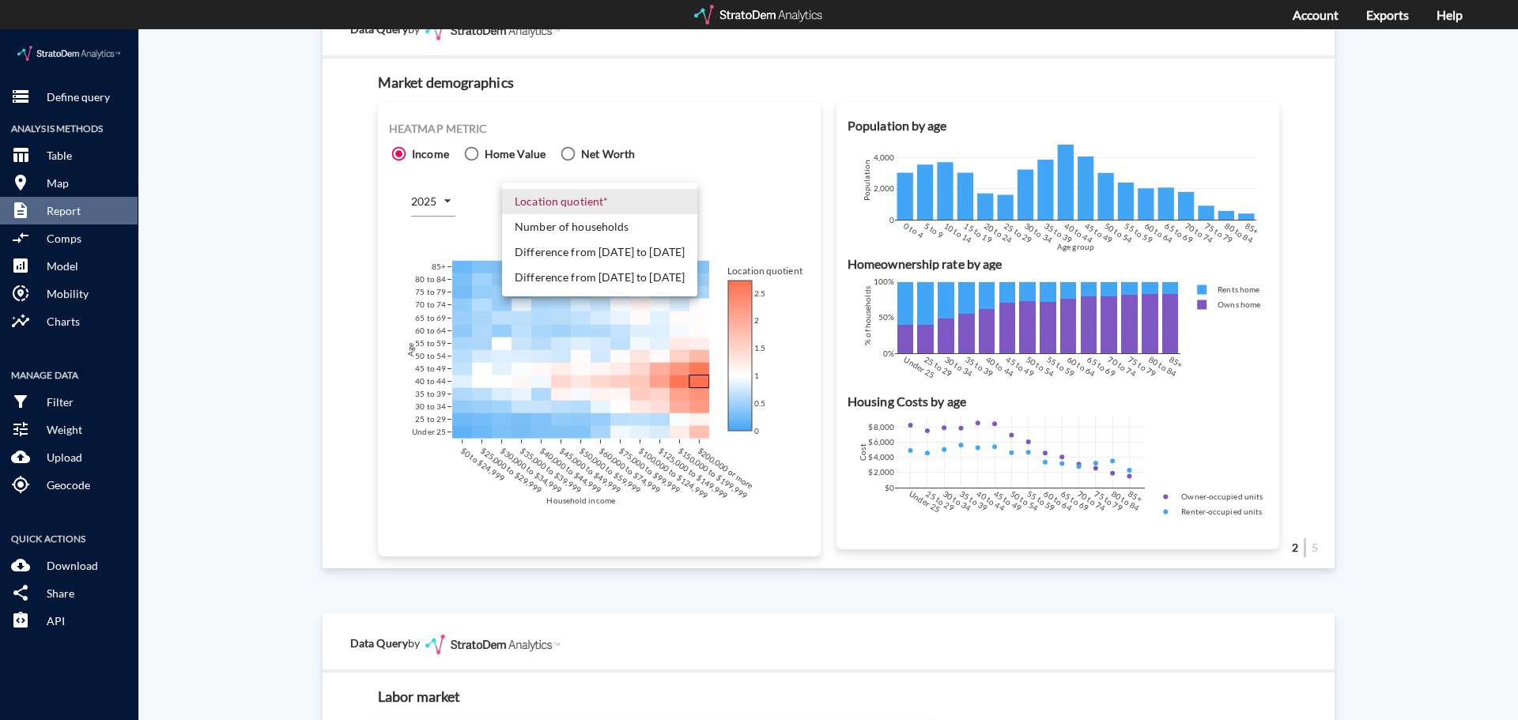
click li "Number of households"
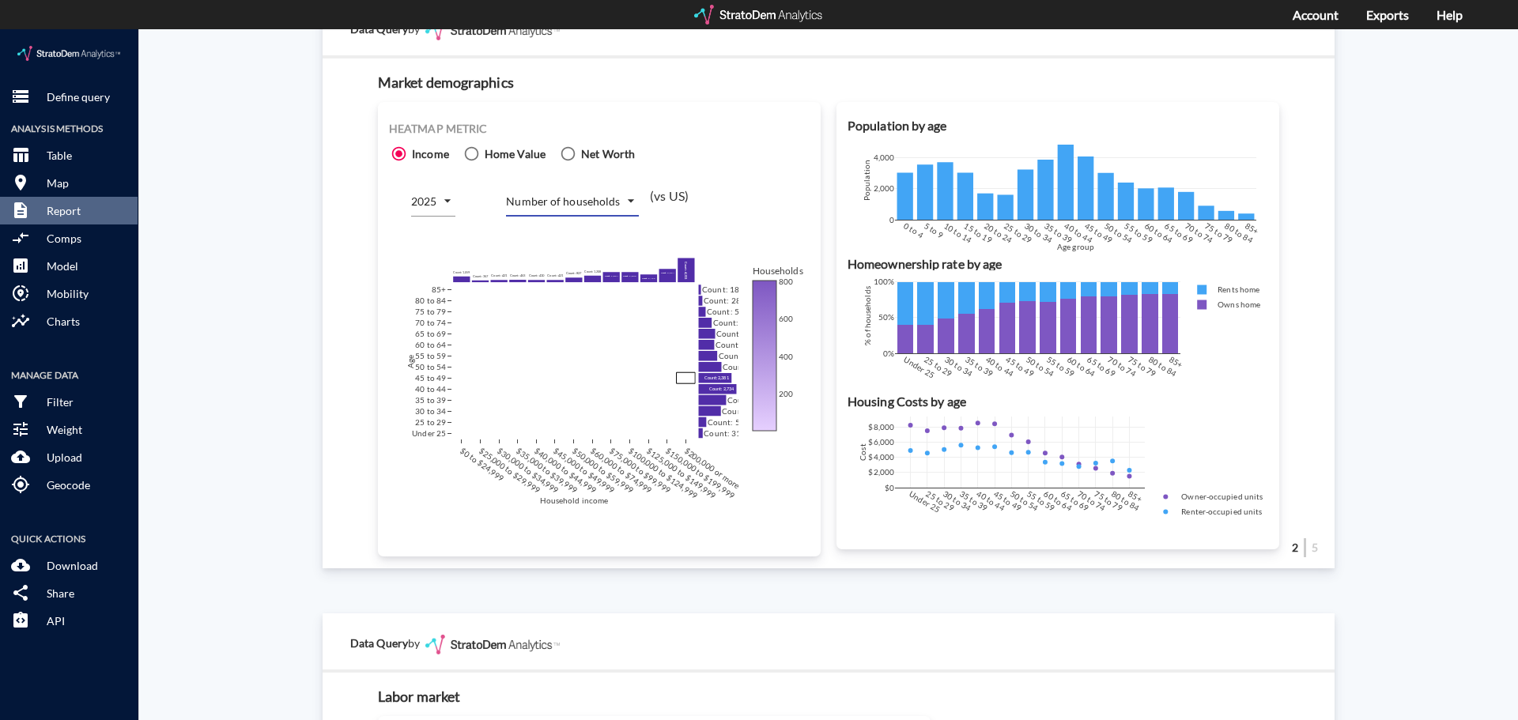
click div "Site report Generate a site report for a given location, (optionally) benchmark…"
click body "/vantagepoint/us/-1 storage Define query Analysis Methods table_chart Table roo…"
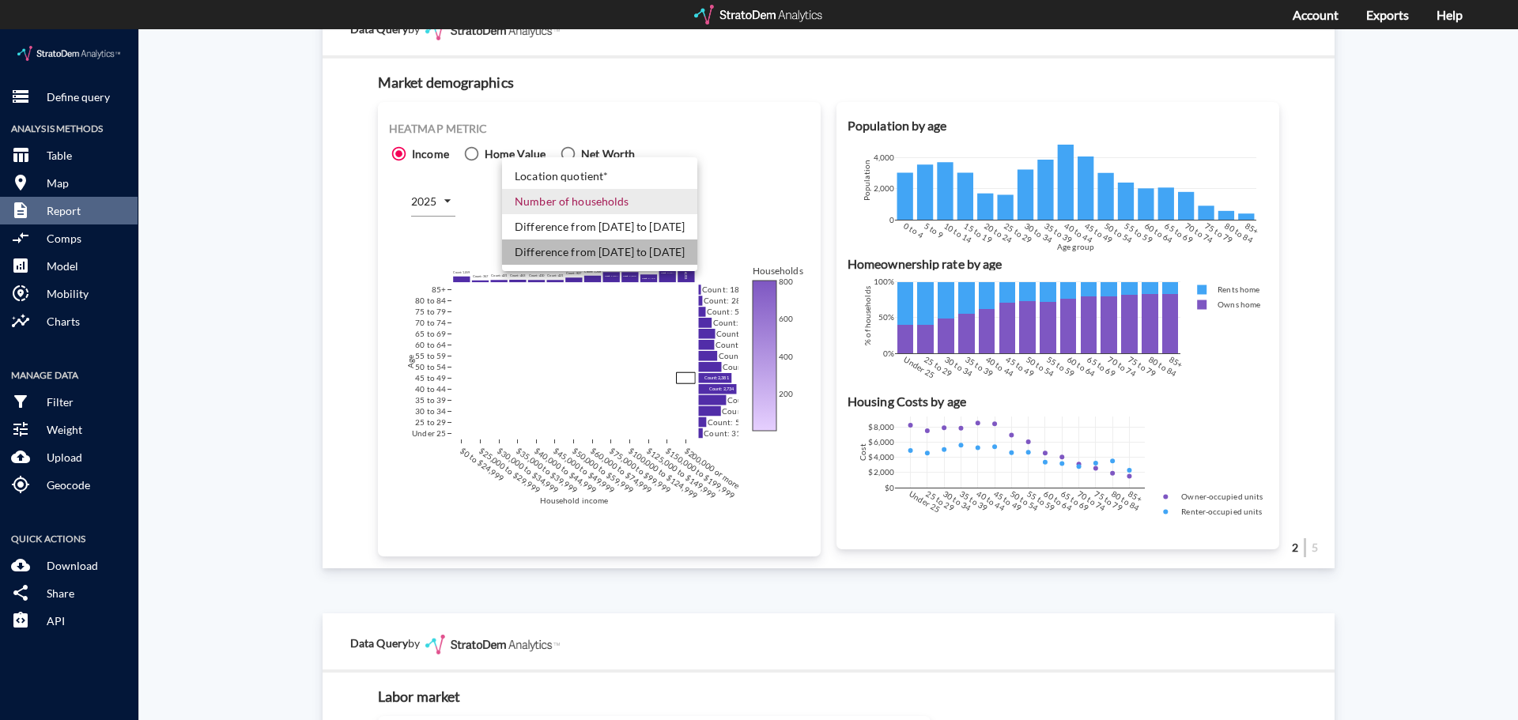
click li "Difference from [DATE] to [DATE]"
type input "COUNT_DIFF_FUTURE"
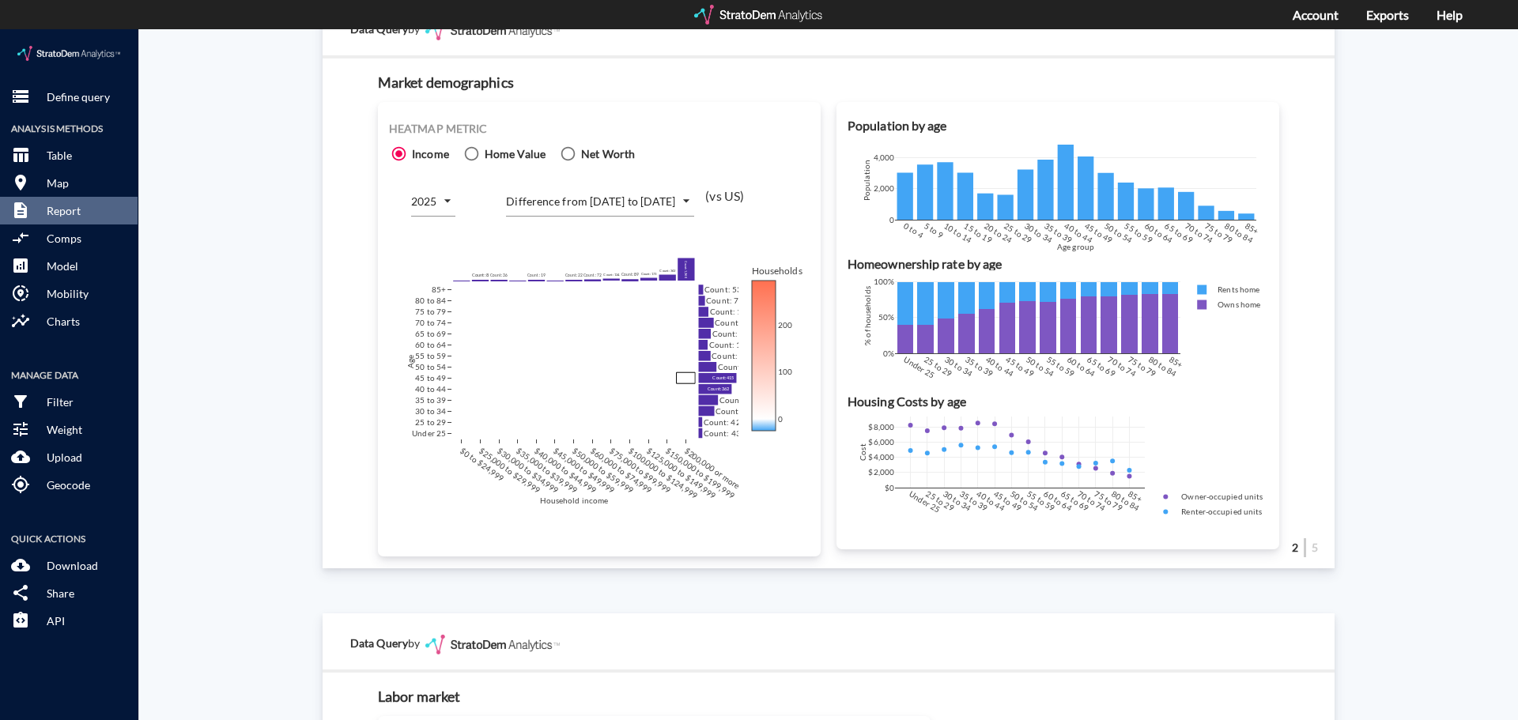
click div "Site report Generate a site report for a given location, (optionally) benchmark…"
